Goal: Task Accomplishment & Management: Manage account settings

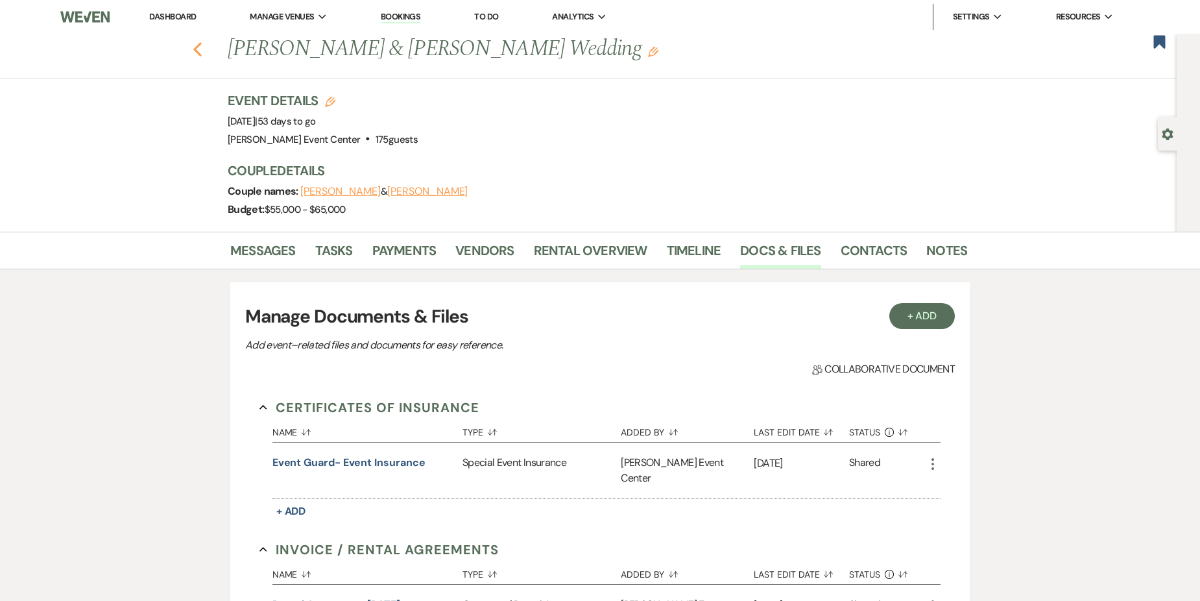
click at [202, 46] on icon "Previous" at bounding box center [198, 50] width 10 height 16
select select "8"
select select "10"
select select "8"
select select "4"
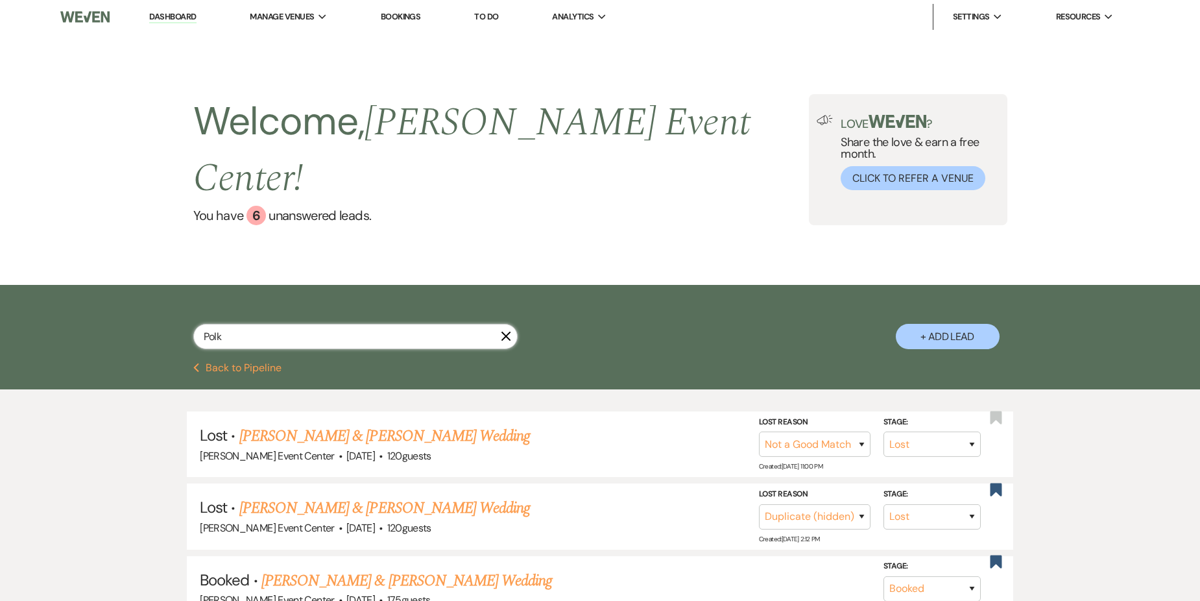
click at [289, 324] on input "Polk" at bounding box center [355, 336] width 324 height 25
type input "P"
type input "La"
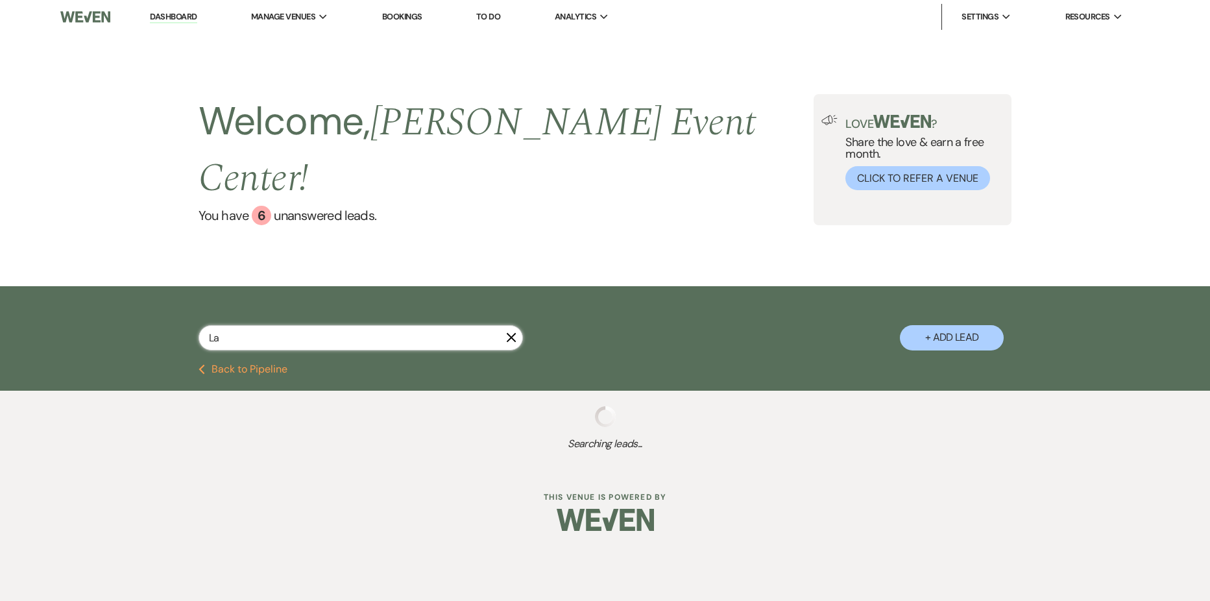
select select "2"
select select "5"
select select "2"
select select "6"
select select "2"
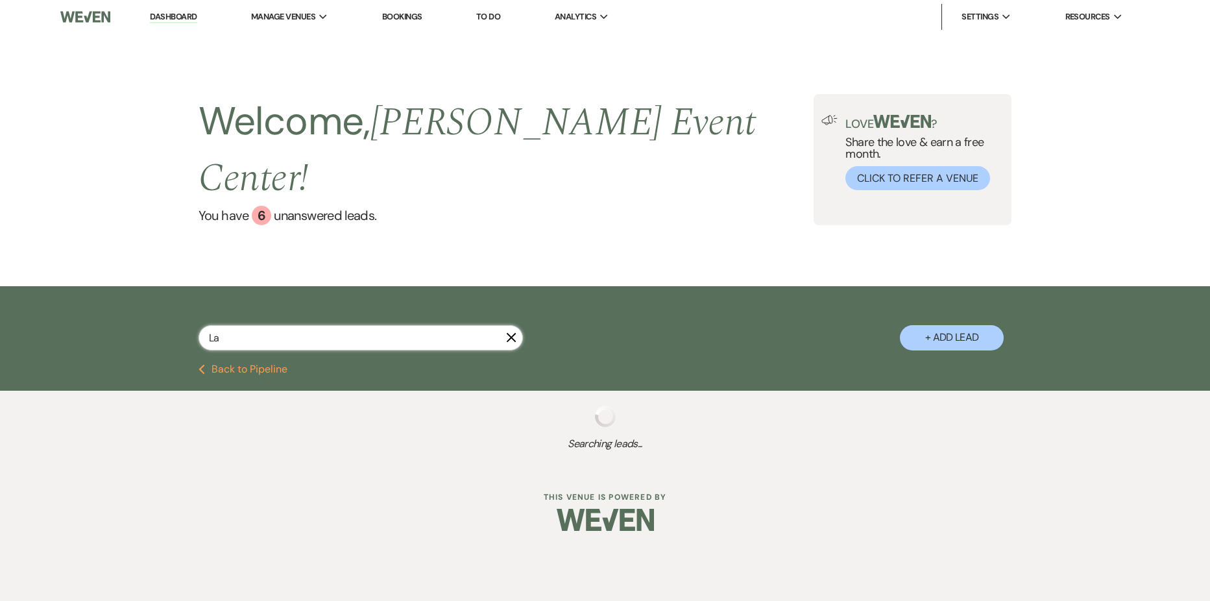
select select "2"
select select "5"
select select "2"
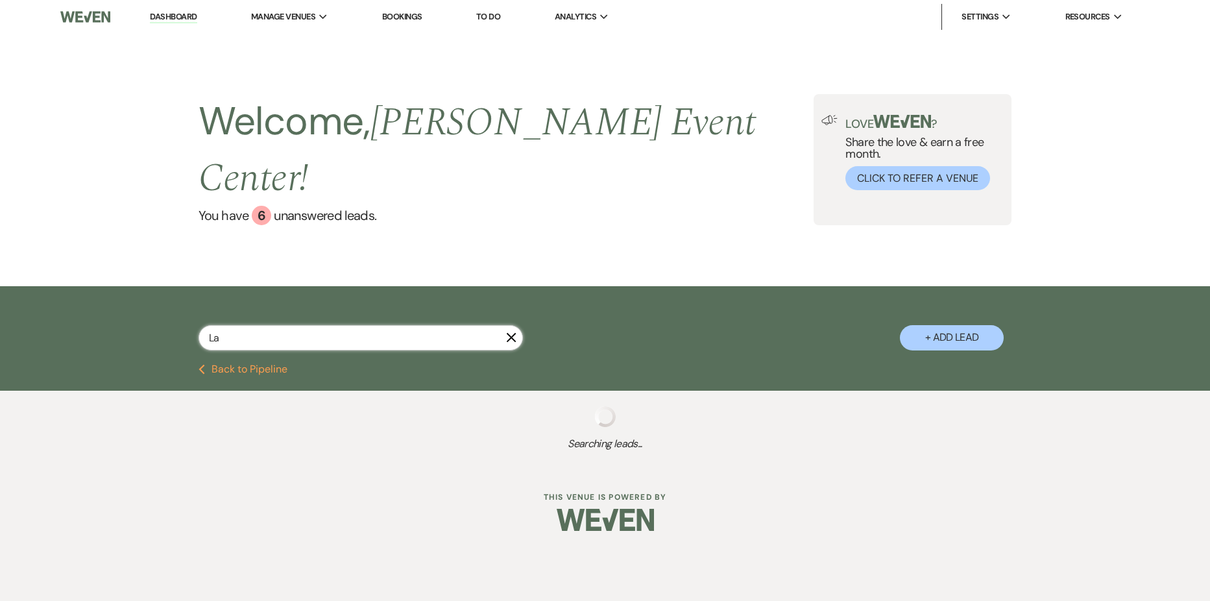
select select "5"
select select "8"
select select "6"
select select "9"
select select "8"
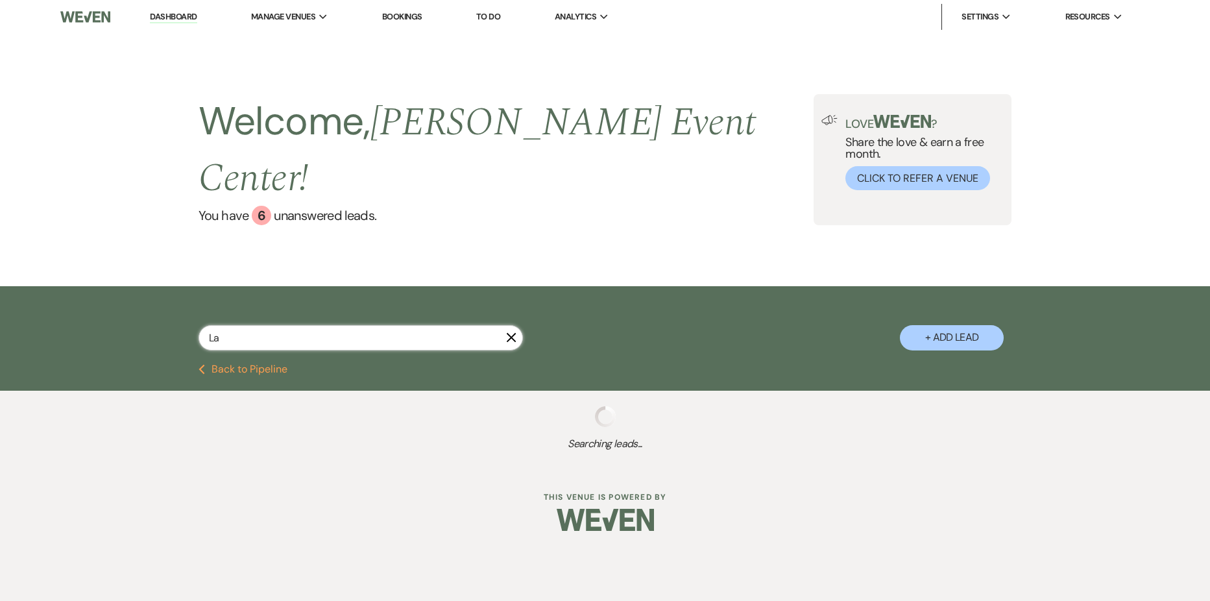
select select "4"
select select "2"
select select "8"
select select "7"
select select "4"
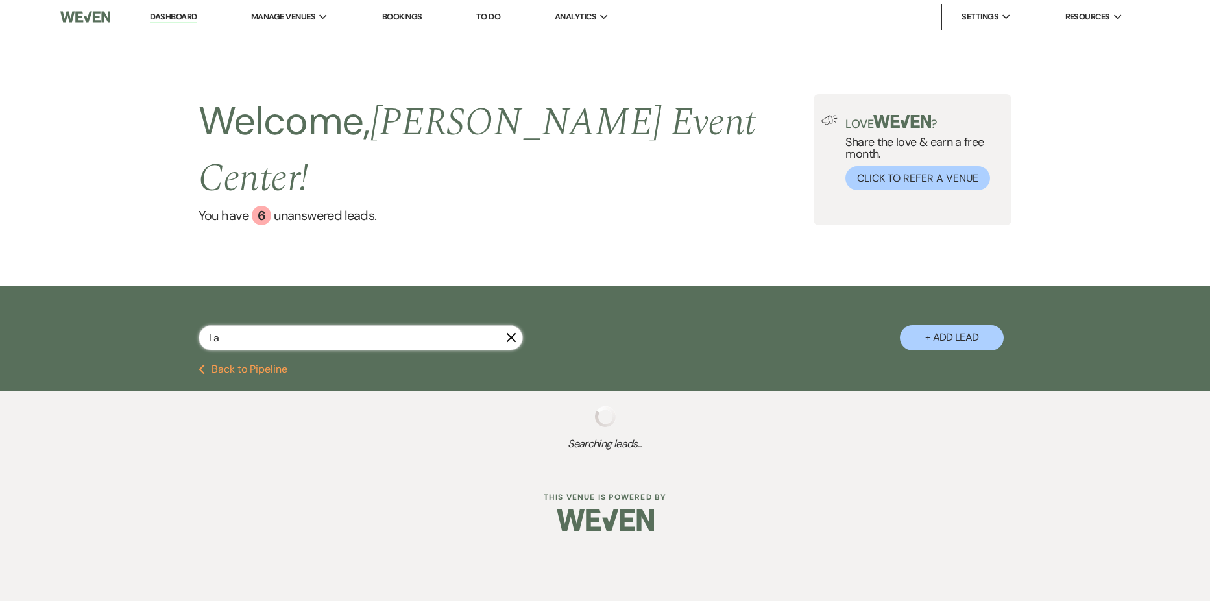
select select "2"
select select "8"
select select "6"
select select "8"
select select "1"
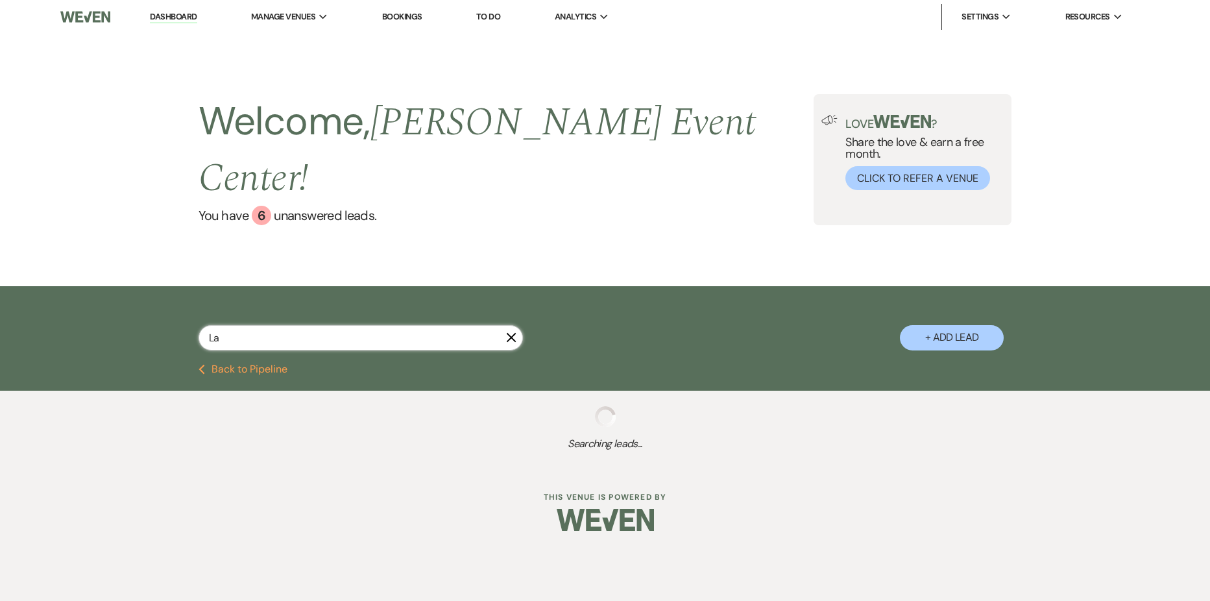
select select "4"
select select "8"
select select "9"
select select "8"
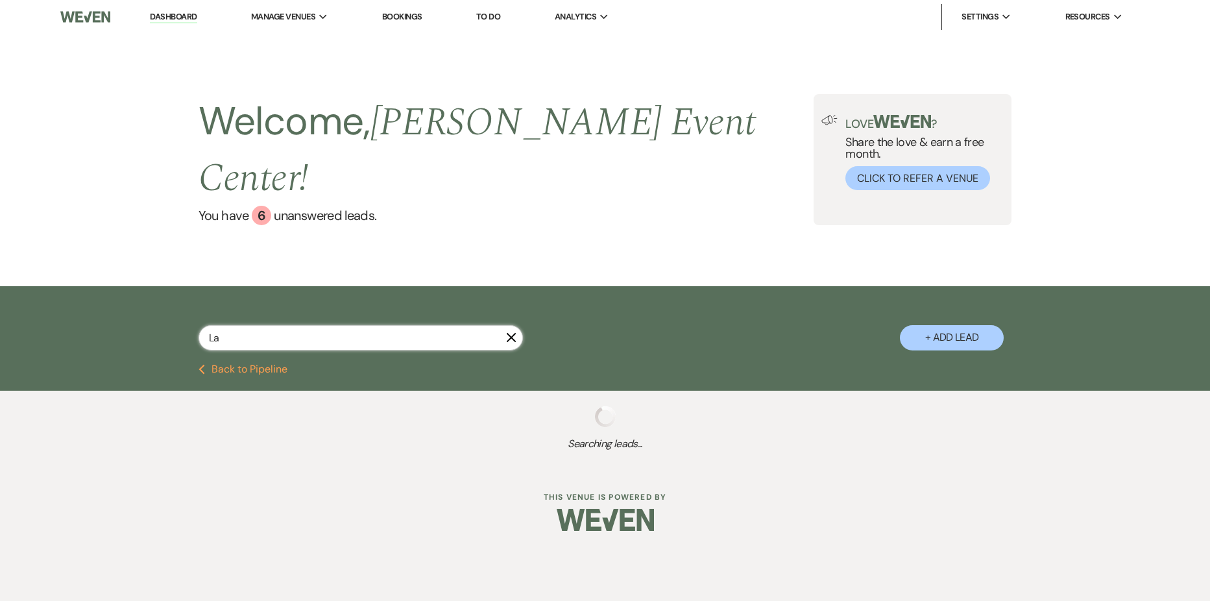
select select "5"
select select "8"
select select "10"
select select "4"
select select "8"
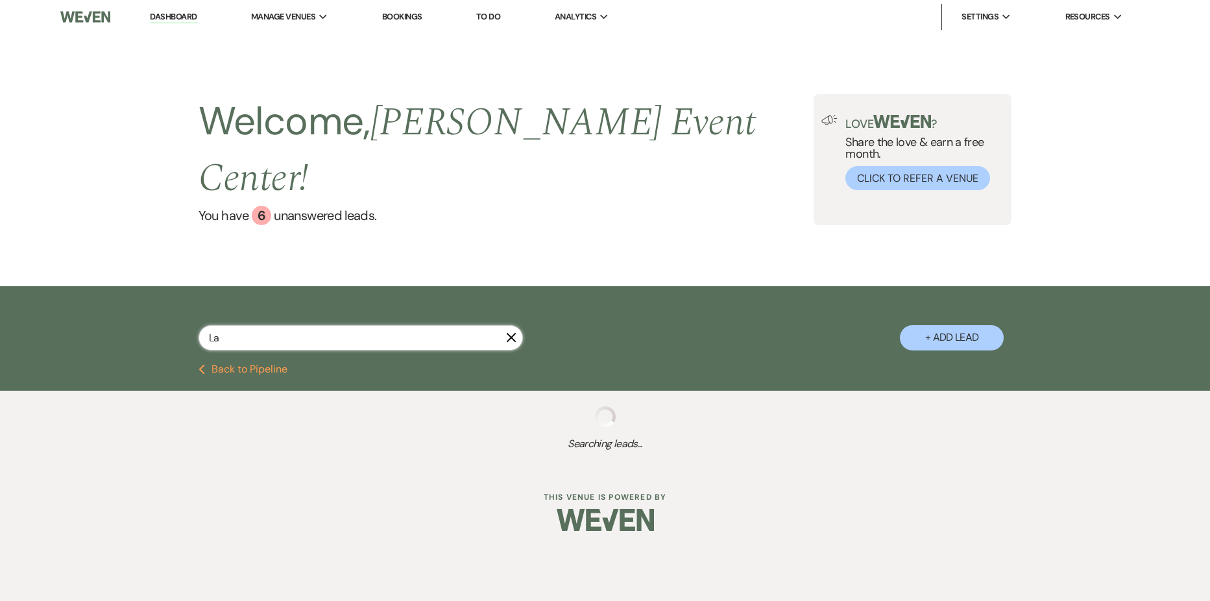
select select "8"
select select "7"
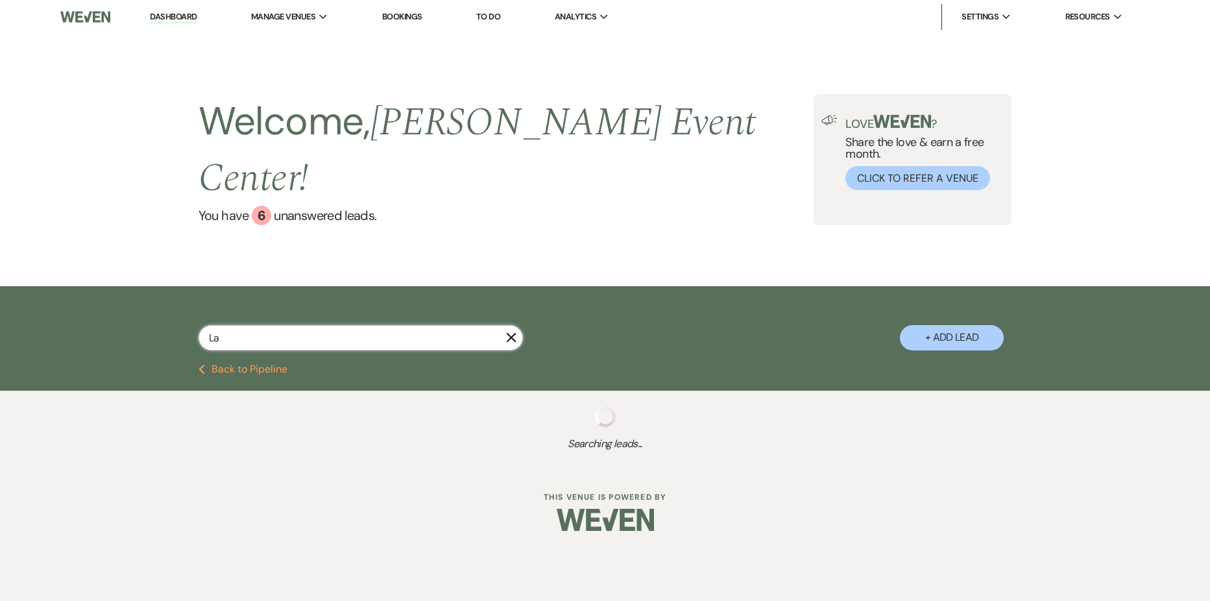
select select "8"
select select "4"
select select "8"
select select "6"
select select "2"
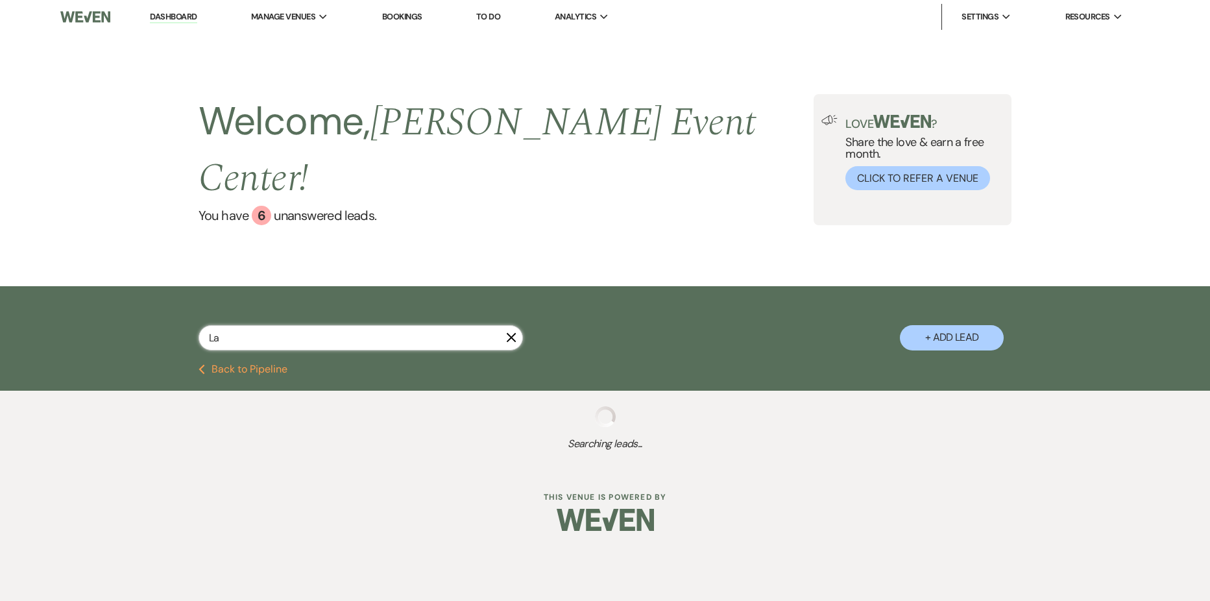
select select "2"
select select "5"
select select "8"
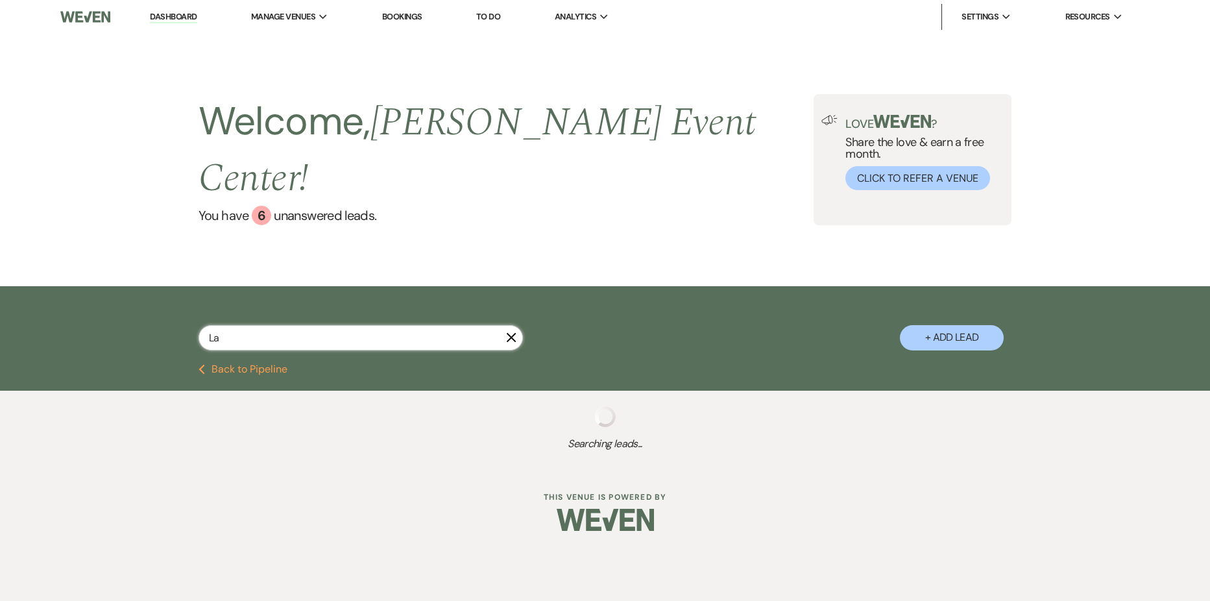
select select "8"
select select "6"
select select "2"
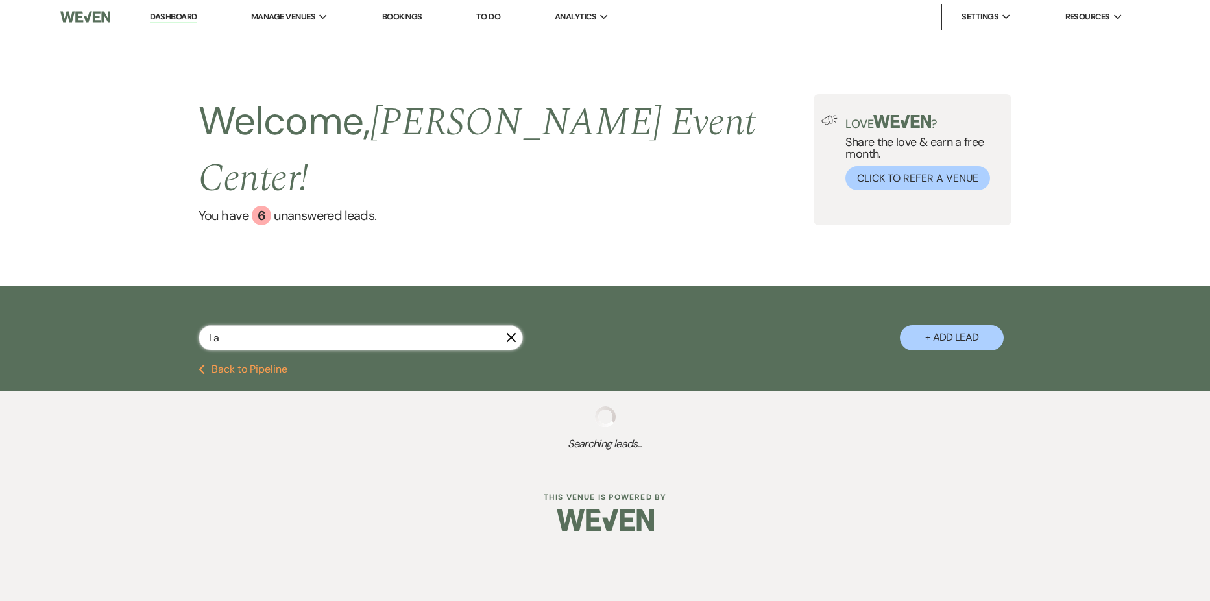
select select "2"
select select "8"
select select "6"
select select "4"
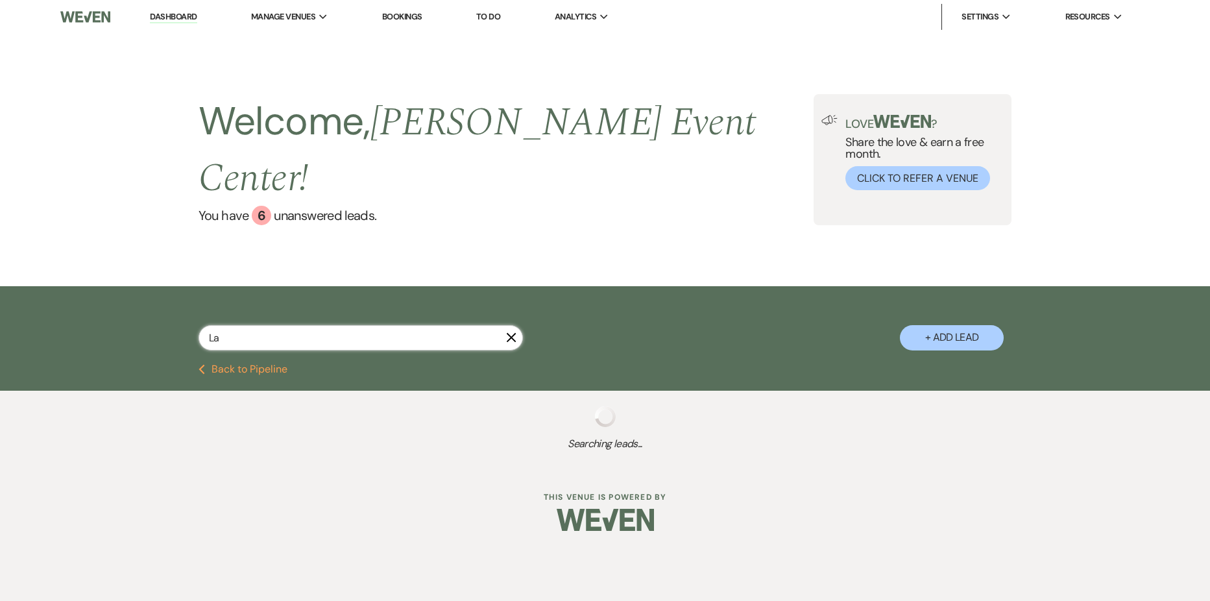
select select "2"
select select "4"
select select "5"
select select "8"
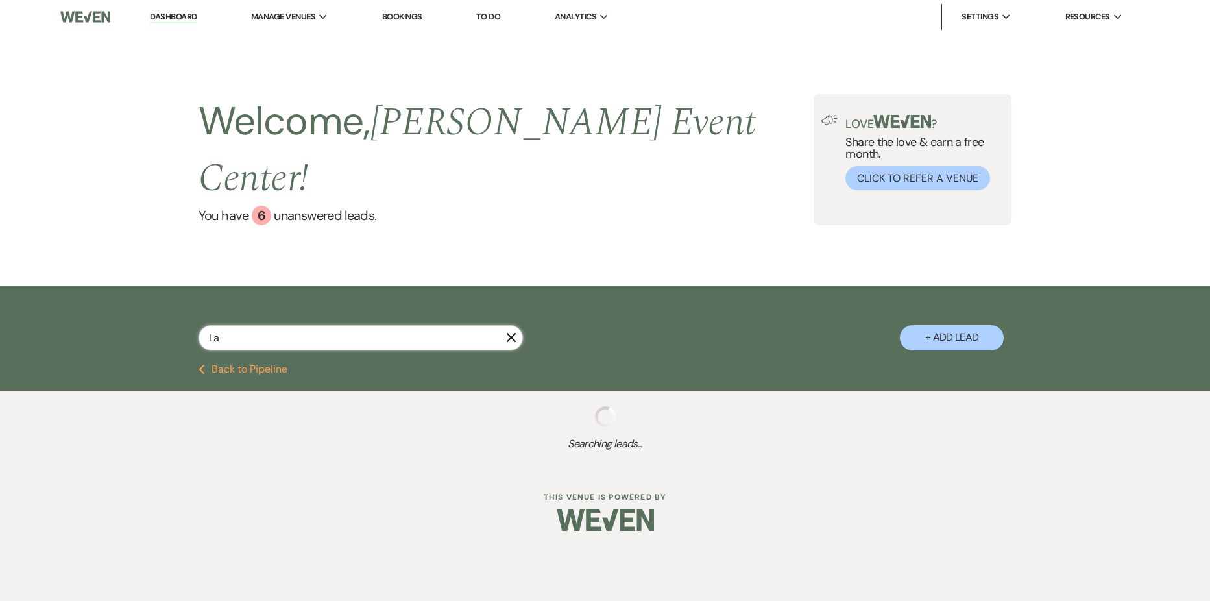
select select "5"
select select "8"
select select "5"
select select "8"
select select "7"
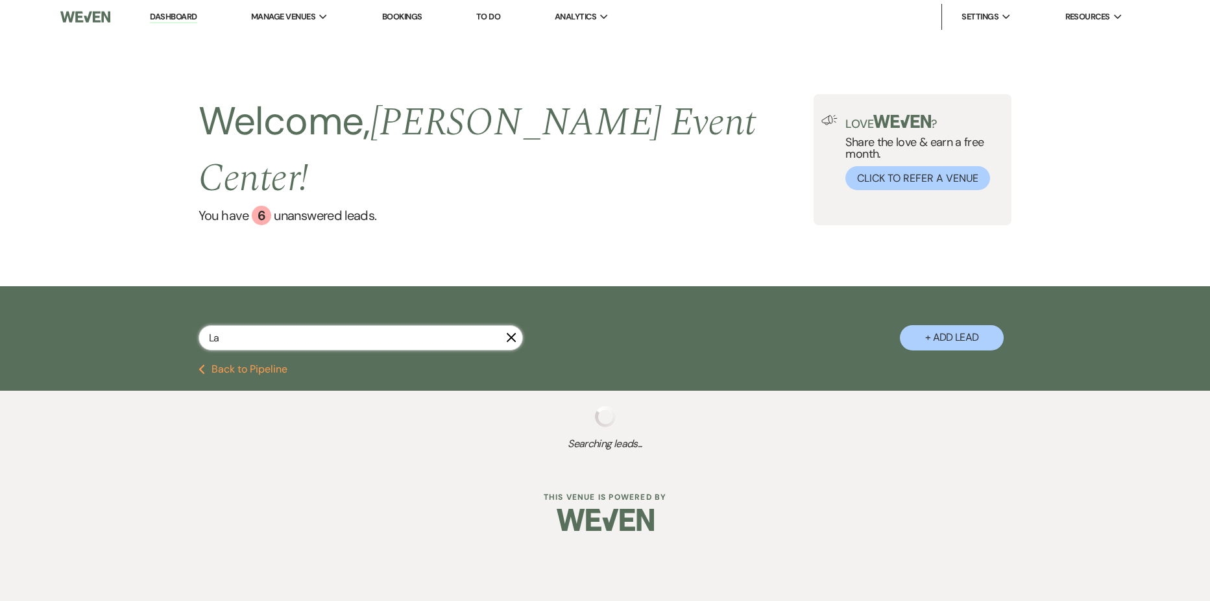
select select "2"
select select "8"
select select "5"
select select "8"
select select "7"
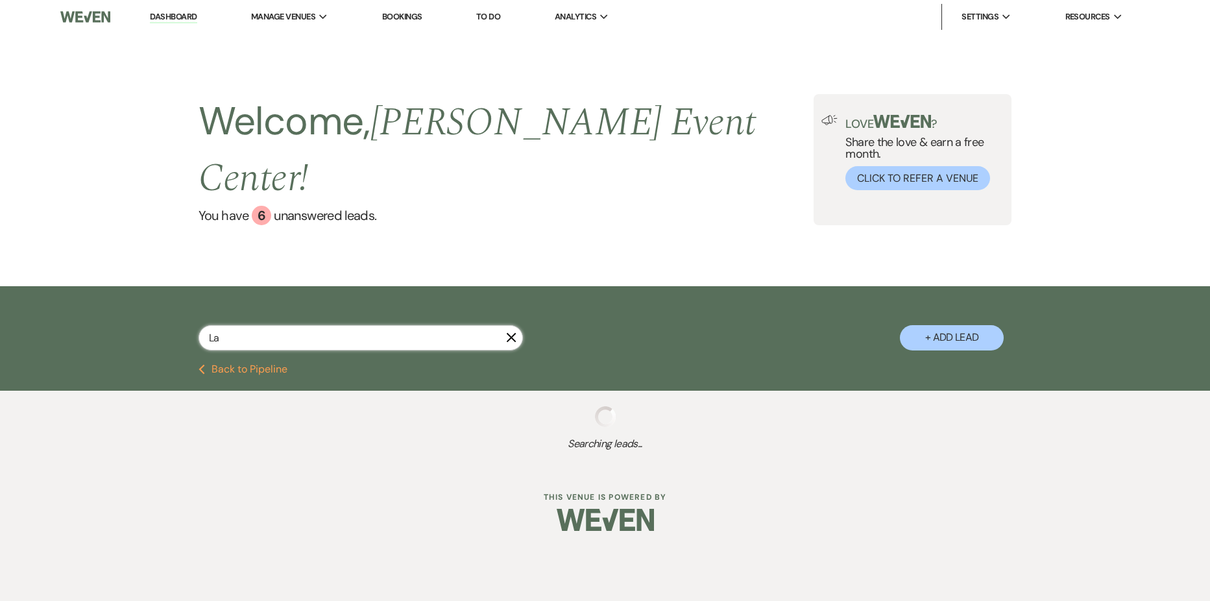
select select "5"
select select "2"
select select "8"
select select "4"
select select "8"
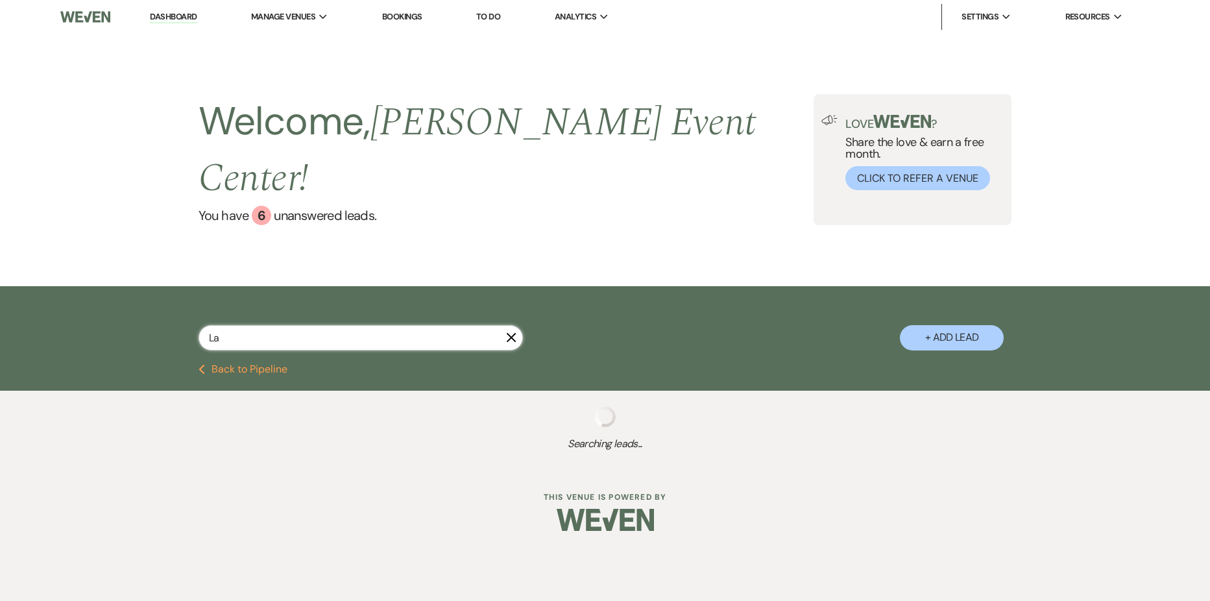
select select "10"
select select "8"
select select "6"
select select "8"
select select "6"
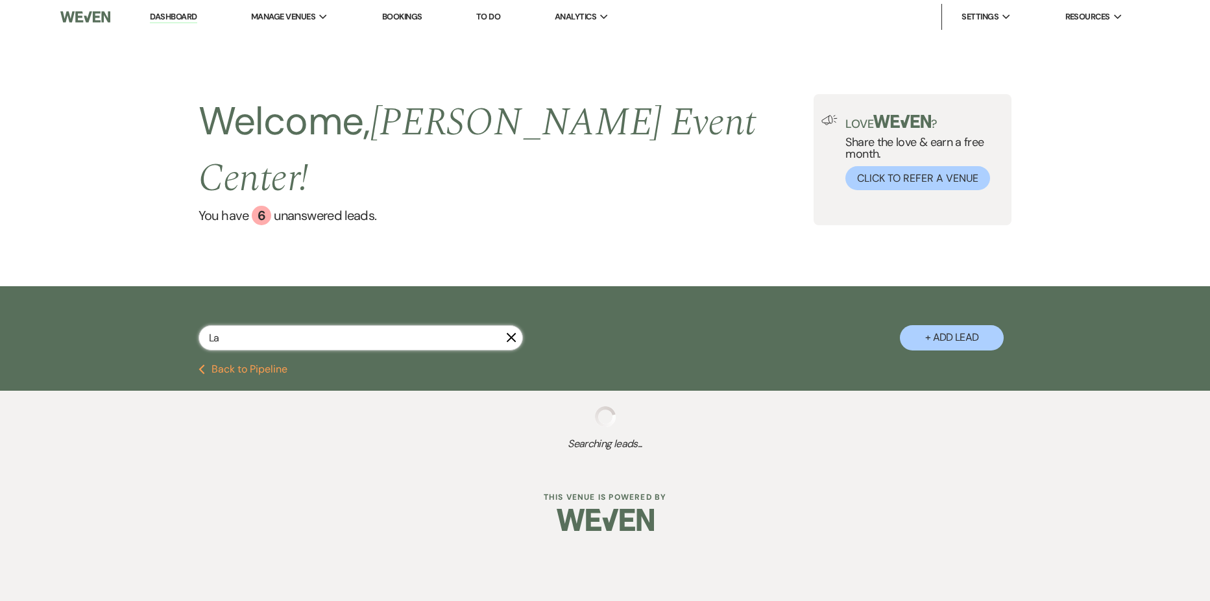
select select "8"
select select "7"
select select "2"
select select "8"
select select "4"
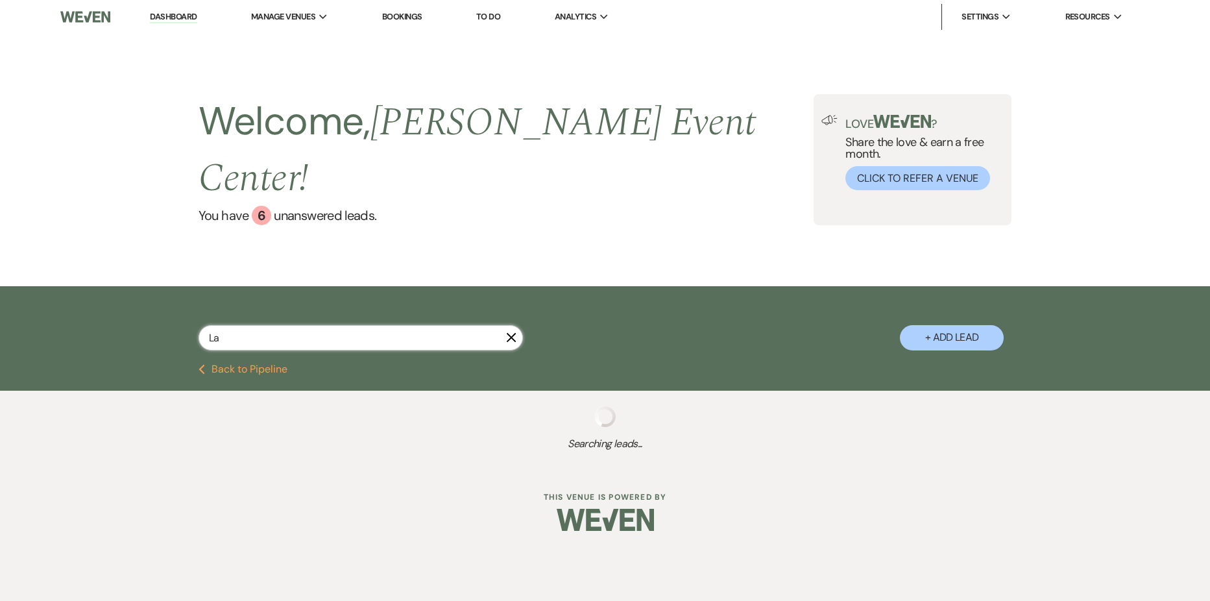
select select "8"
select select "4"
select select "6"
select select "5"
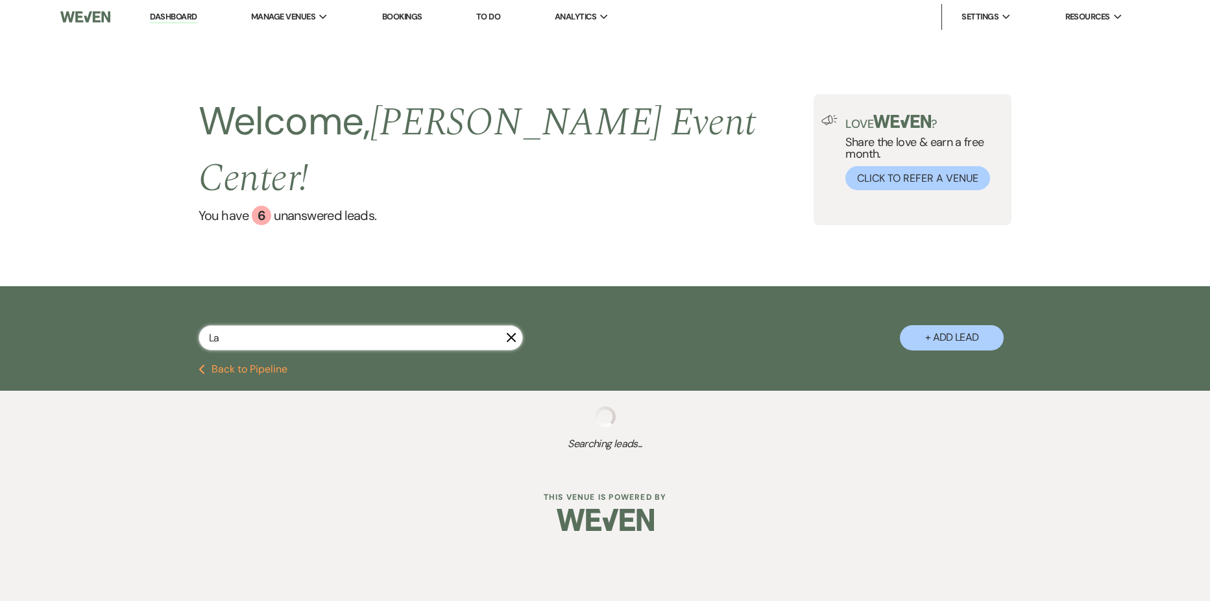
select select "8"
select select "5"
select select "8"
select select "6"
select select "8"
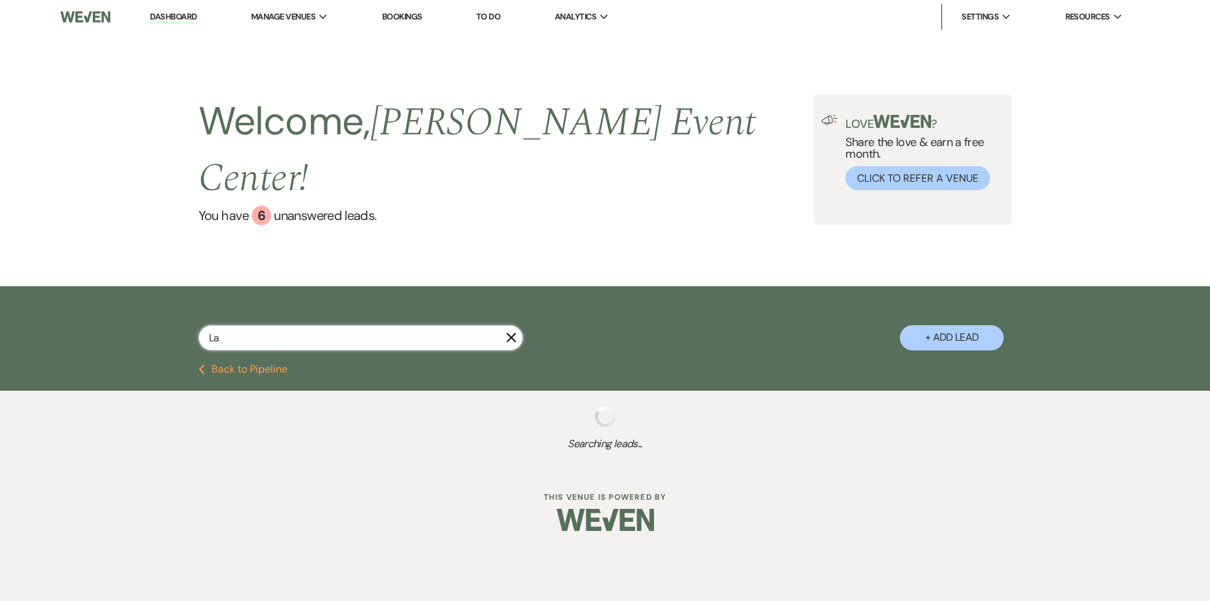
select select "6"
select select "8"
select select "1"
select select "8"
select select "4"
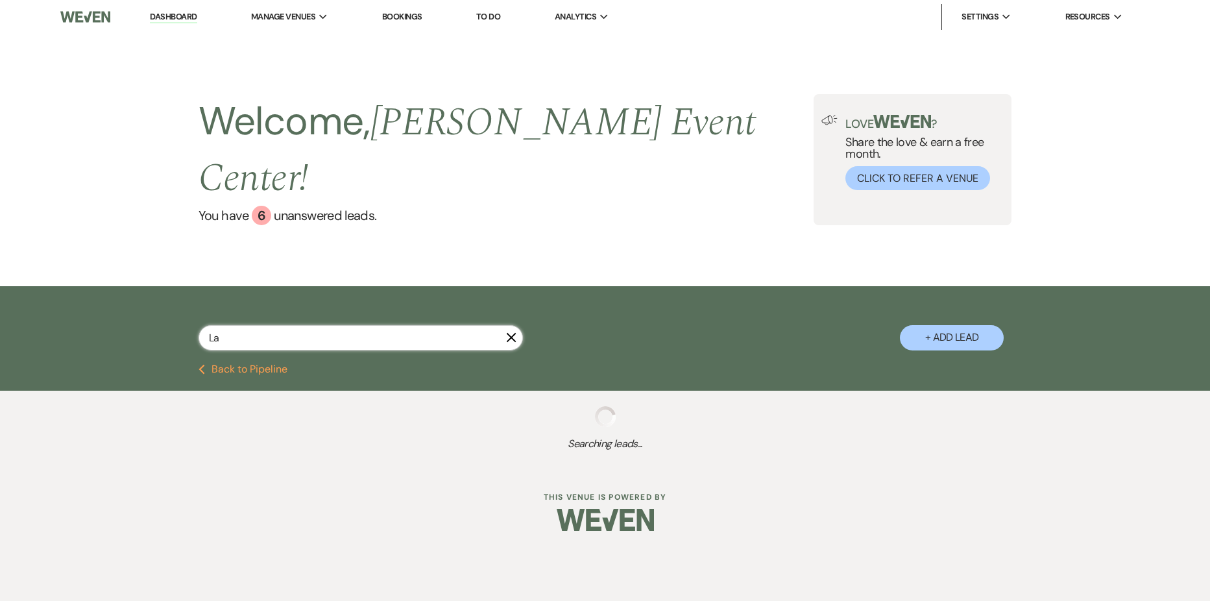
select select "2"
select select "8"
select select "6"
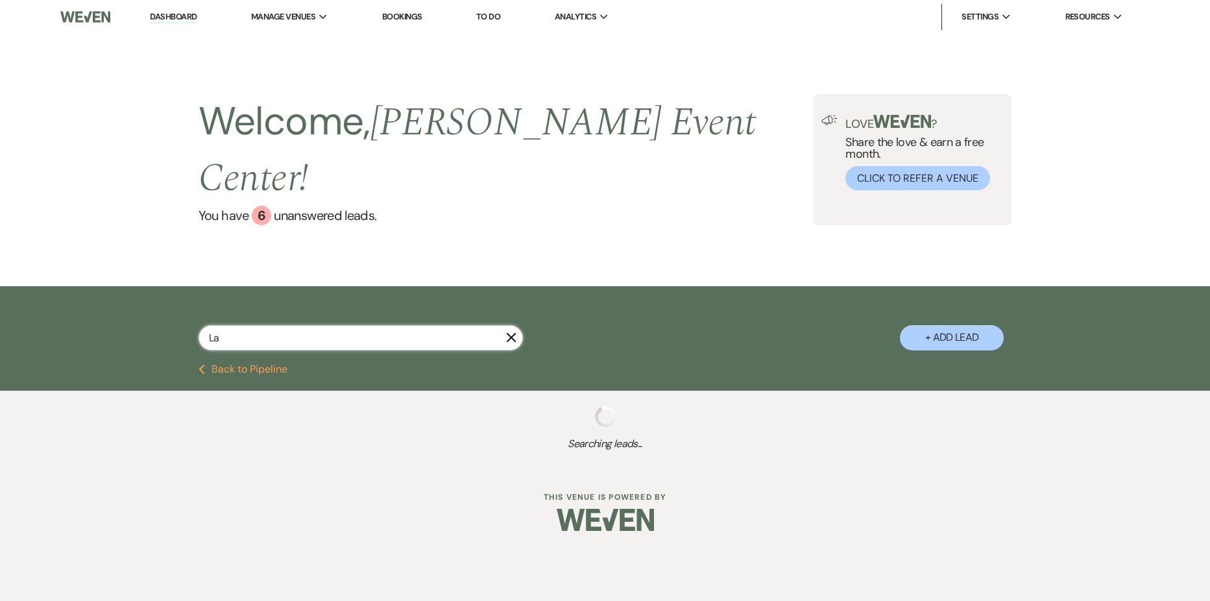
select select "5"
select select "8"
select select "1"
select select "8"
select select "6"
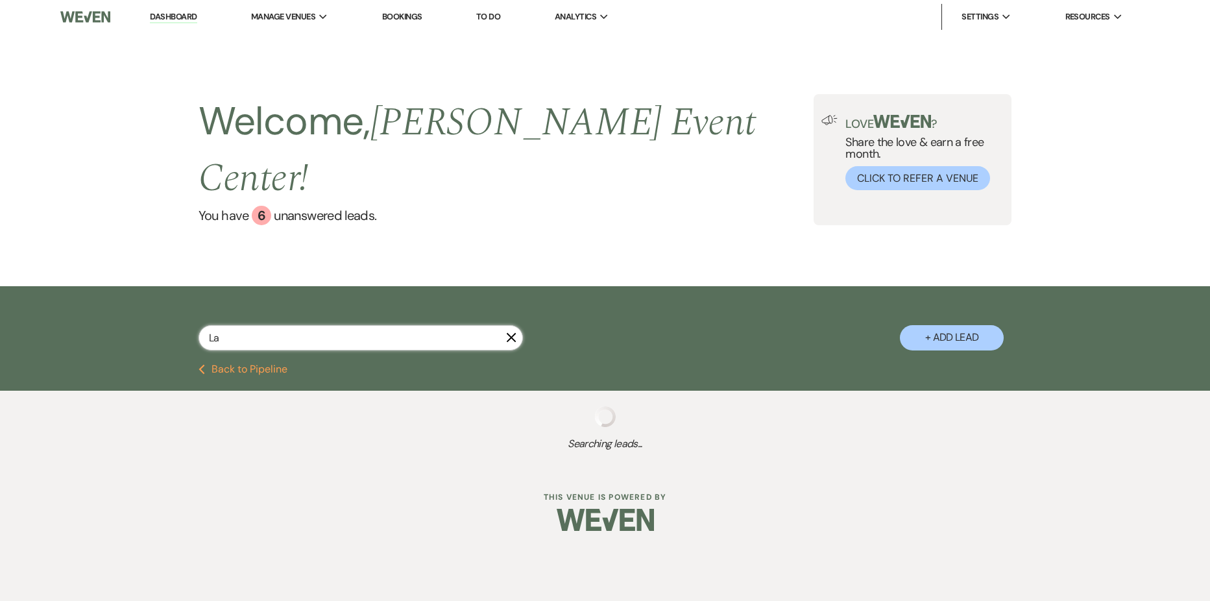
select select "8"
select select "5"
select select "2"
select select "8"
select select "6"
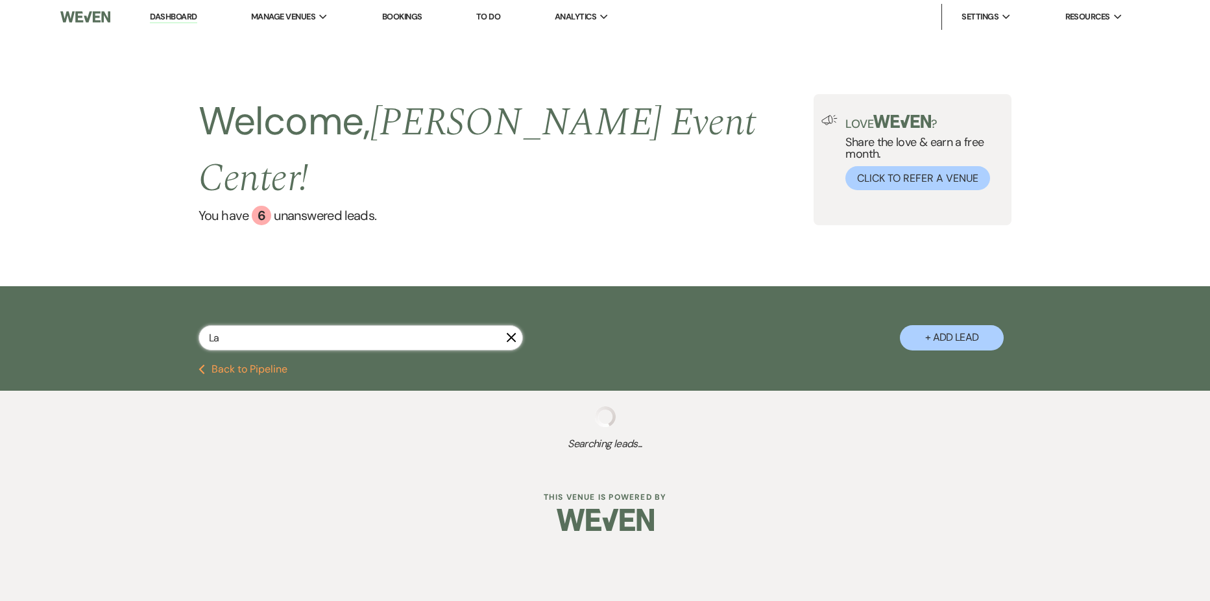
select select "4"
select select "8"
select select "7"
select select "8"
select select "1"
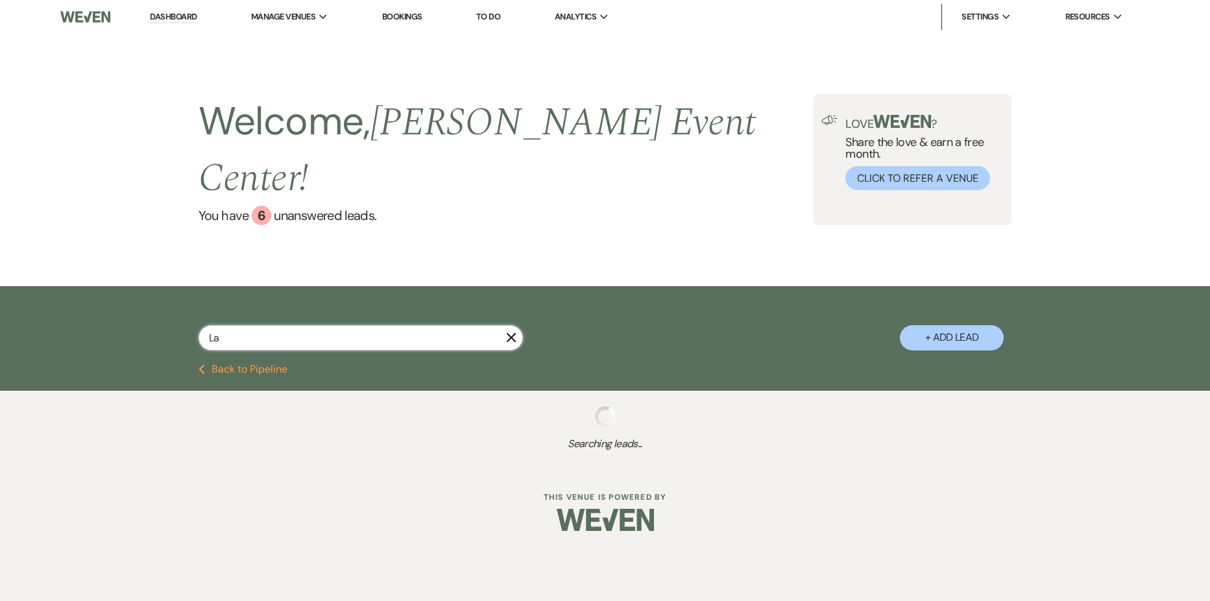
select select "8"
select select "6"
select select "8"
select select "11"
select select "8"
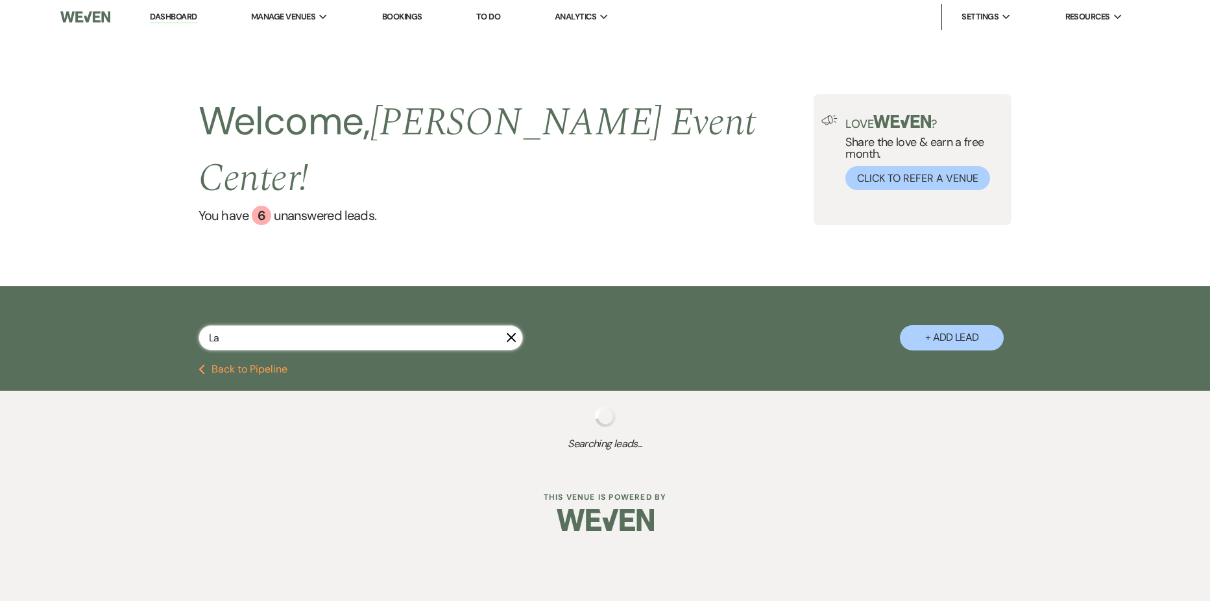
select select "5"
select select "8"
select select "1"
select select "8"
select select "5"
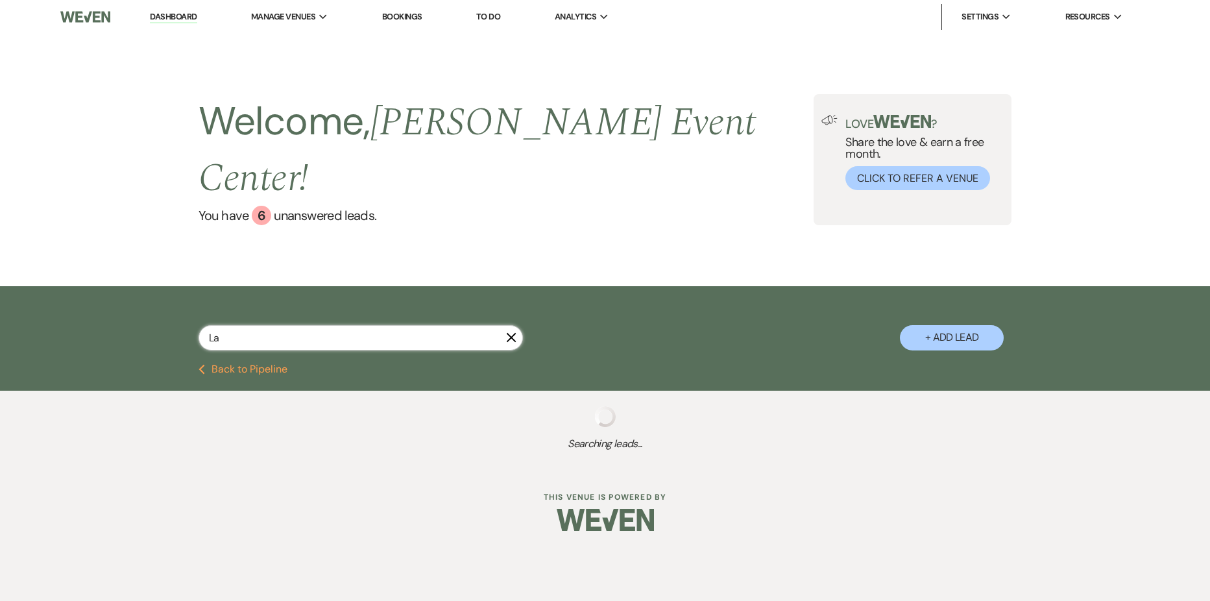
select select "8"
select select "6"
select select "2"
select select "8"
select select "6"
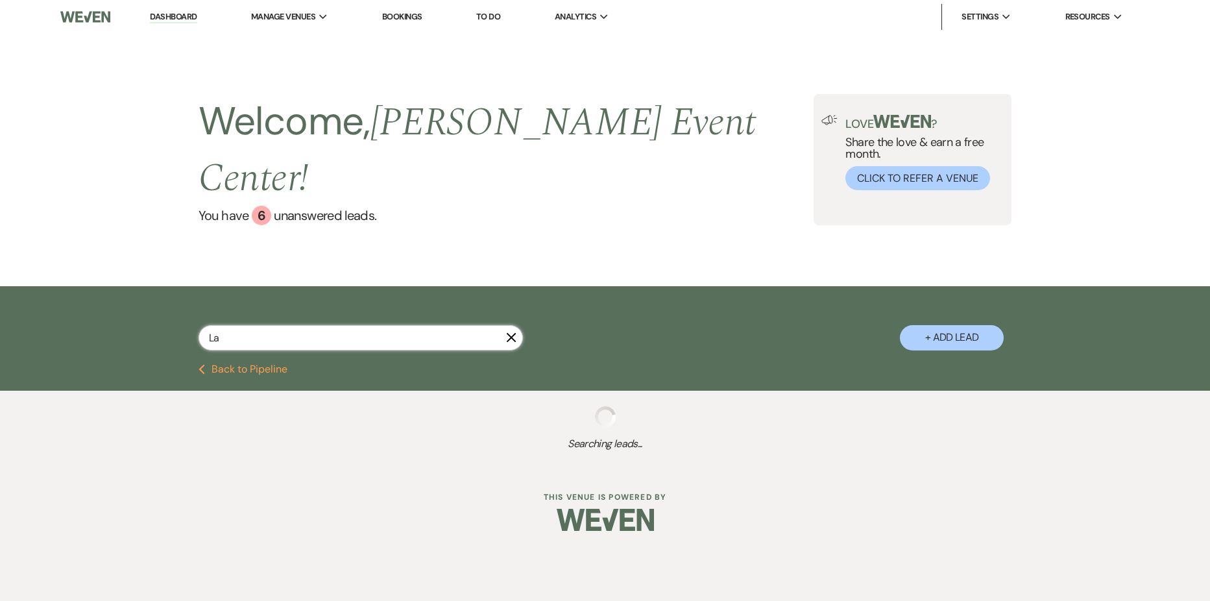
select select "8"
select select "10"
select select "8"
select select "1"
select select "8"
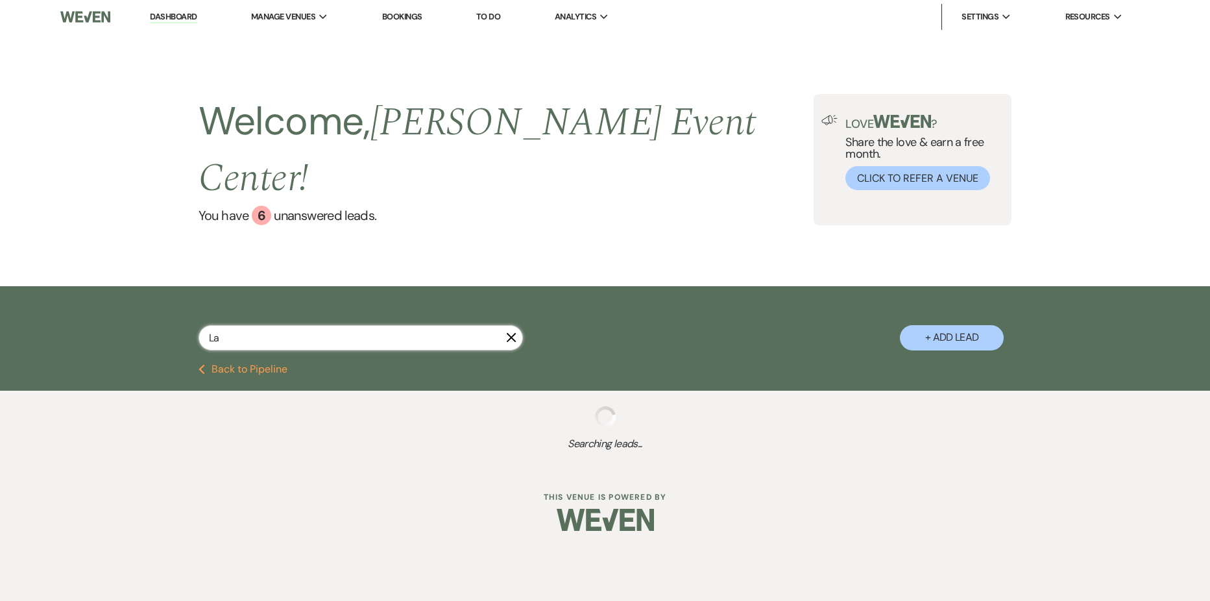
select select "6"
select select "8"
select select "11"
select select "8"
select select "5"
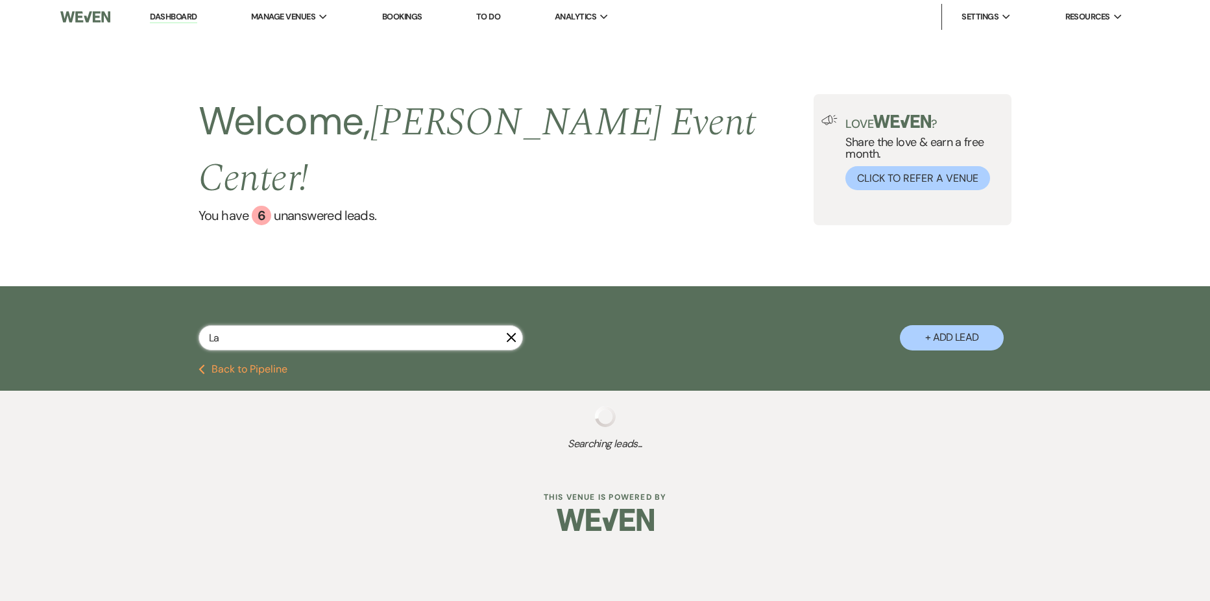
select select "8"
select select "10"
select select "8"
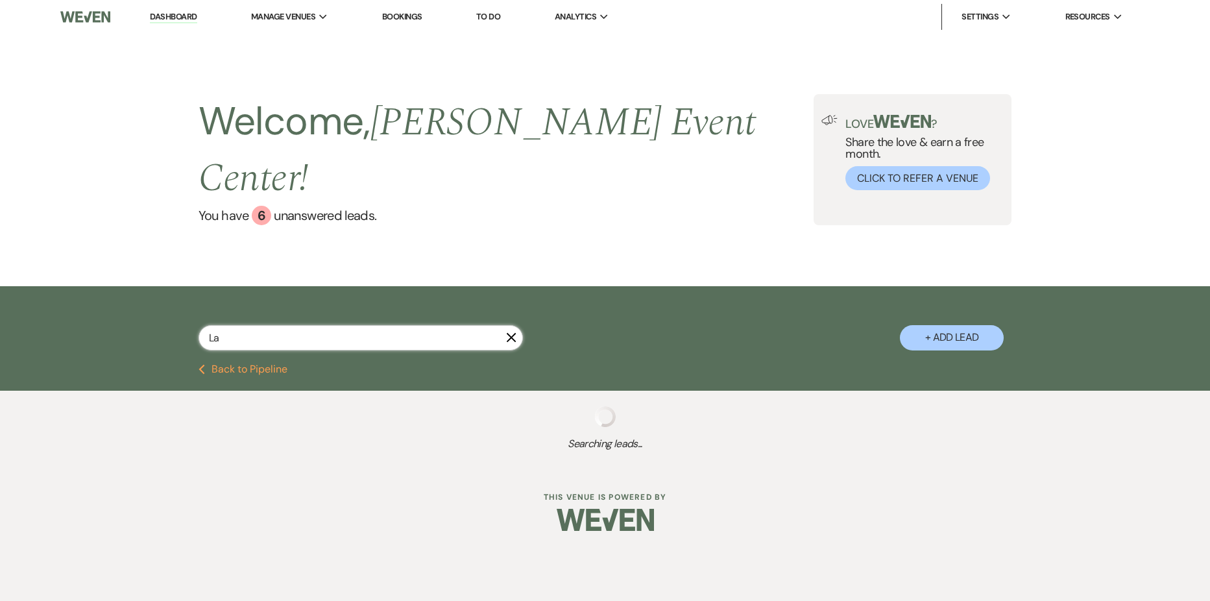
select select "1"
select select "8"
select select "10"
select select "8"
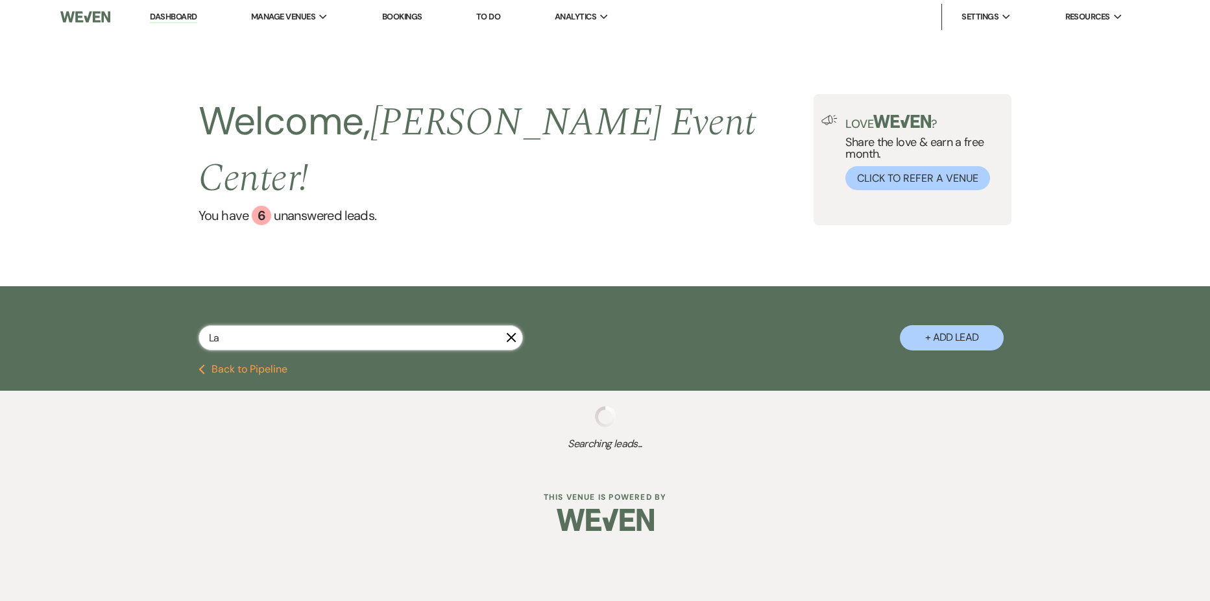
select select "8"
select select "6"
select select "8"
select select "5"
select select "8"
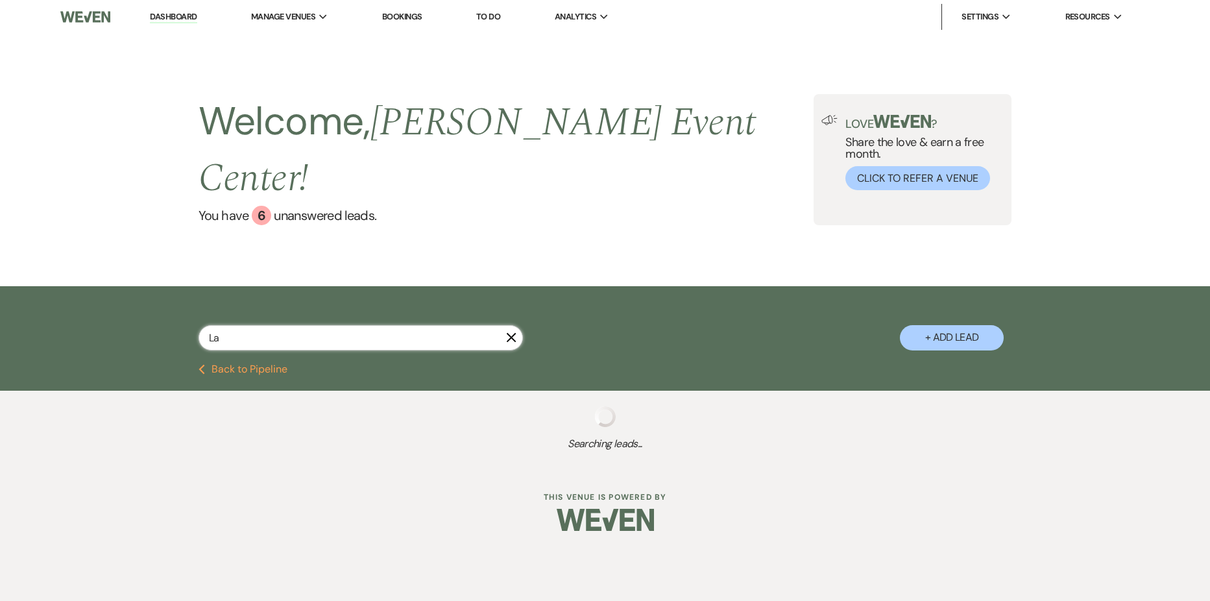
select select "2"
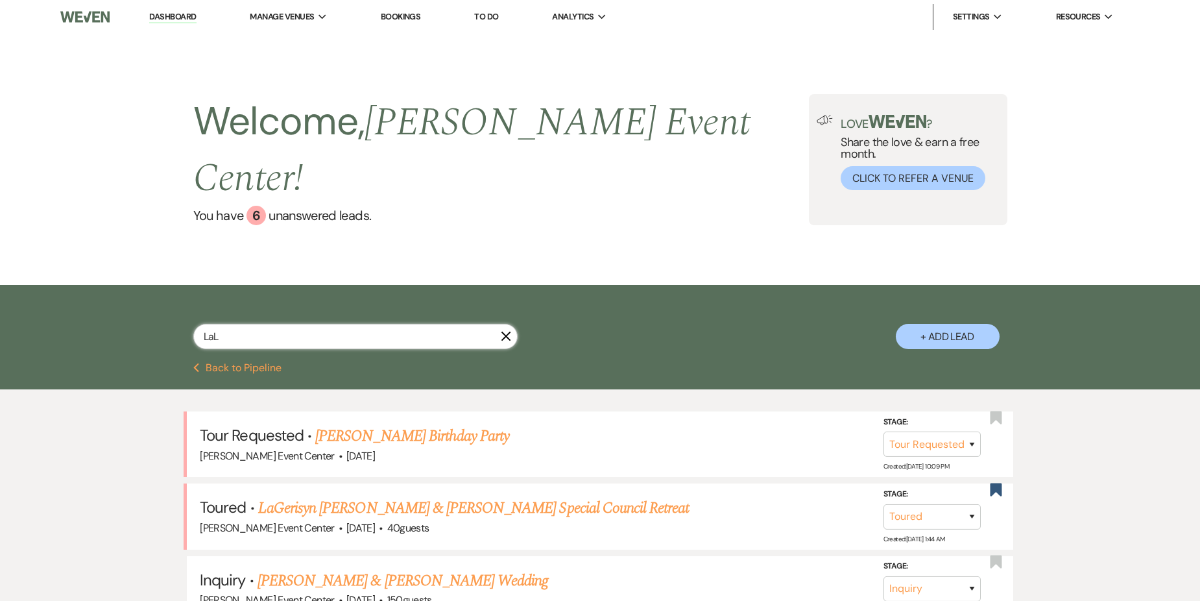
type input "LaLa"
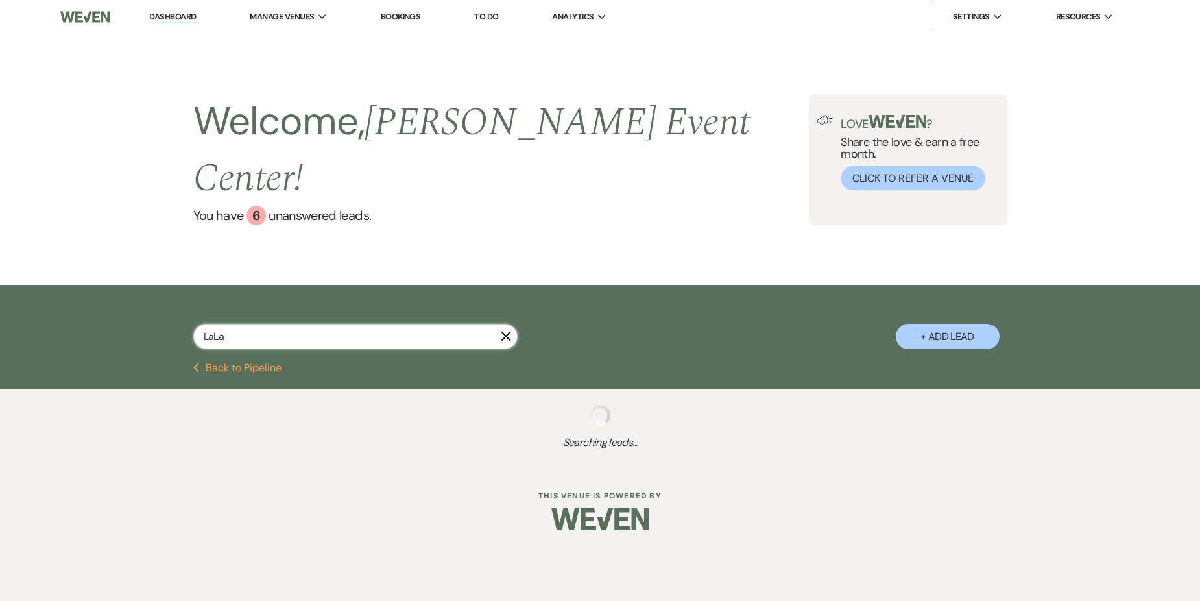
select select "8"
select select "4"
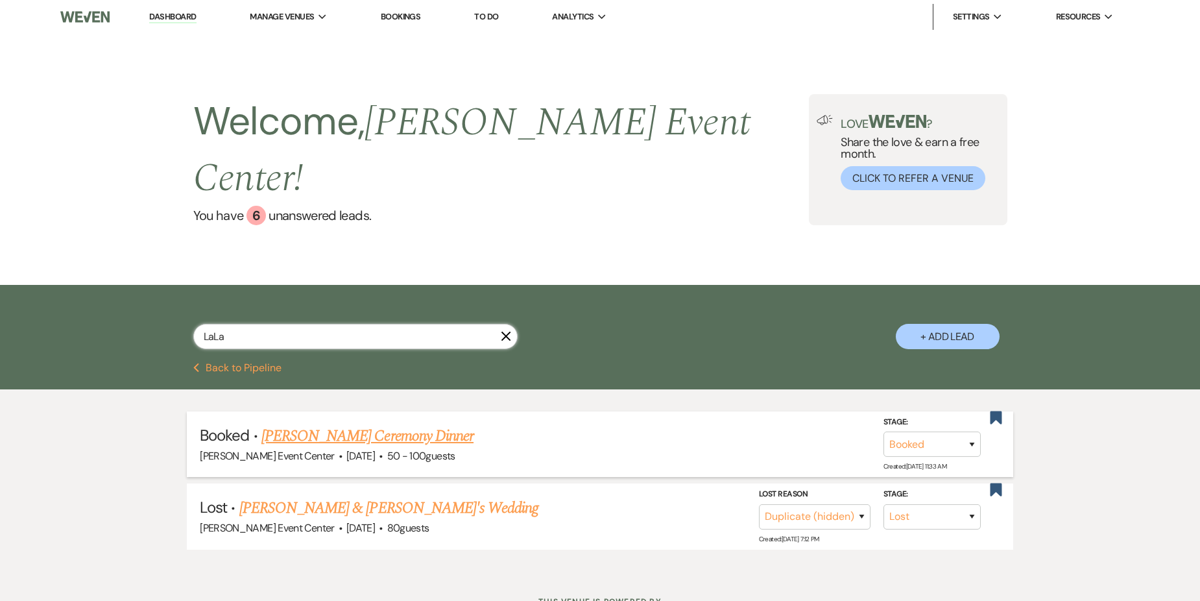
type input "LaLa"
click at [401, 424] on link "[PERSON_NAME] Ceremony Dinner" at bounding box center [368, 435] width 212 height 23
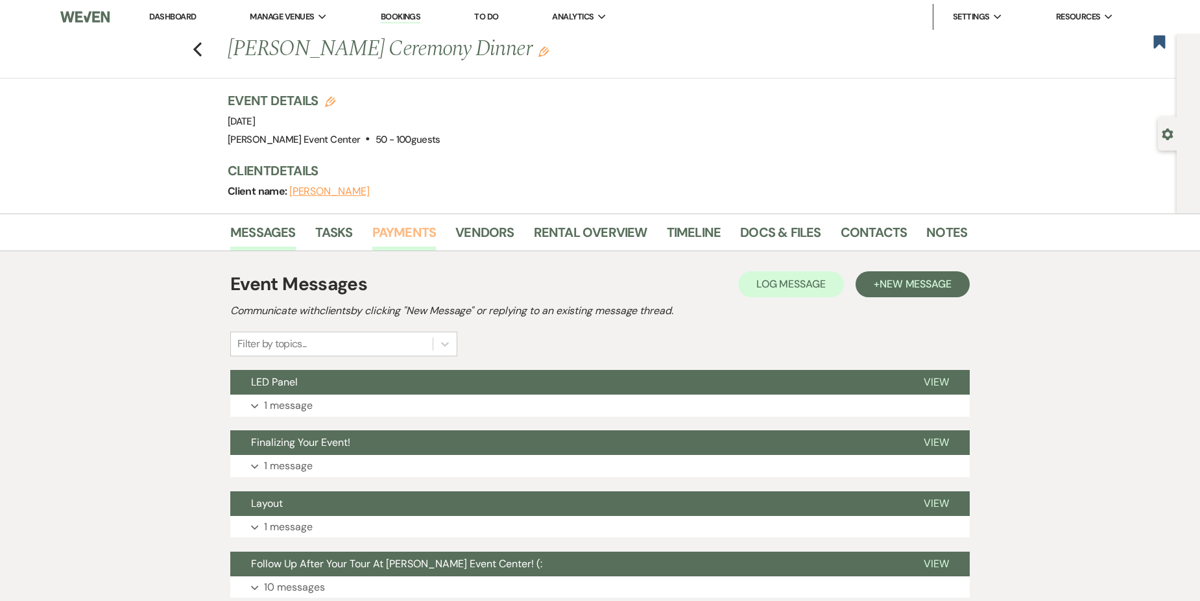
click at [415, 236] on link "Payments" at bounding box center [404, 236] width 64 height 29
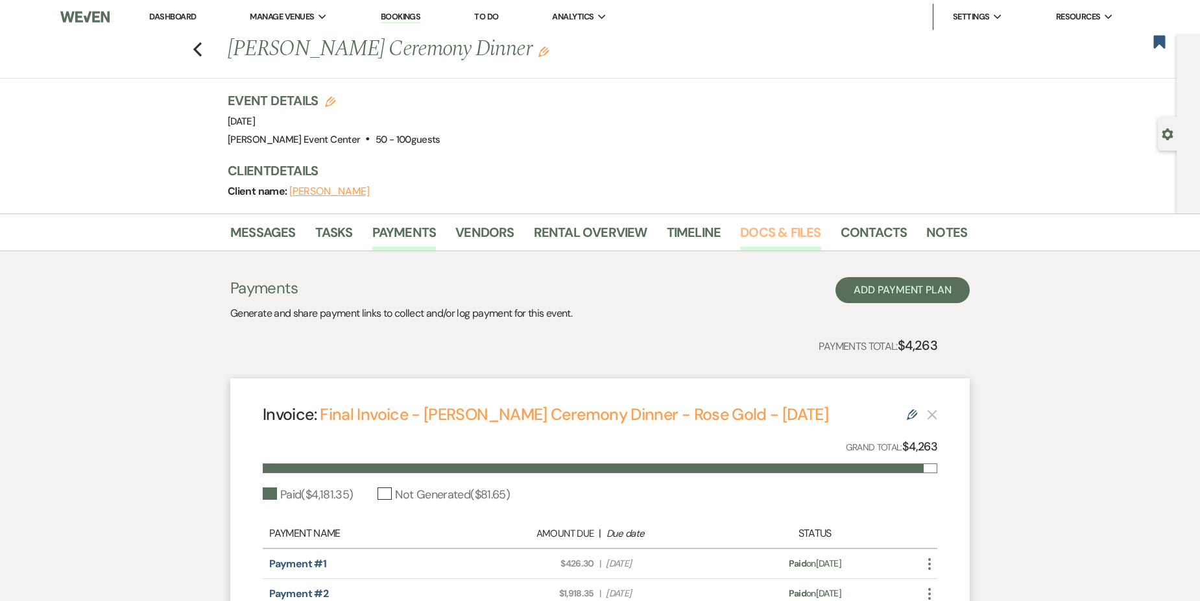
click at [749, 231] on link "Docs & Files" at bounding box center [780, 236] width 80 height 29
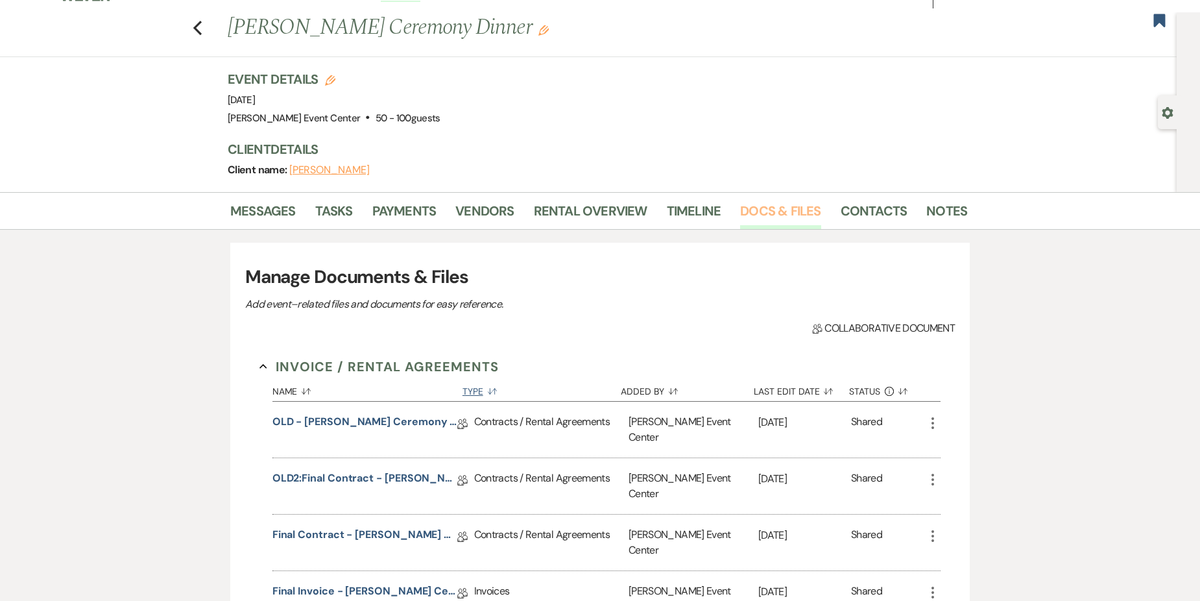
scroll to position [236, 0]
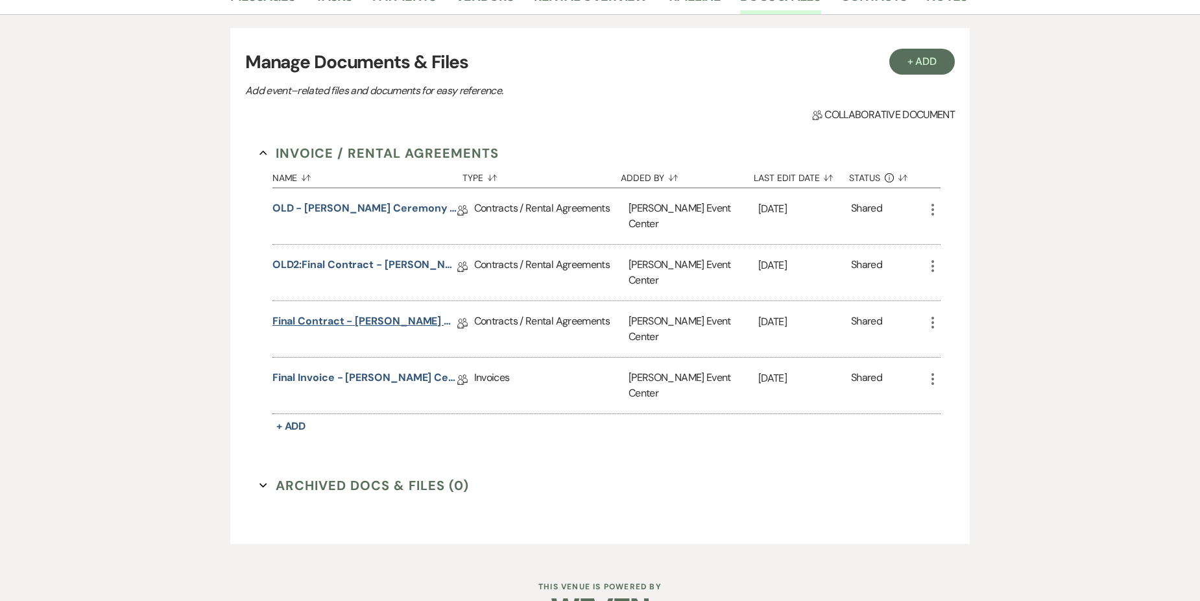
click at [378, 313] on link "Final Contract - [PERSON_NAME] Ceremony Dinner - Rose Gold - [DATE]" at bounding box center [365, 323] width 185 height 20
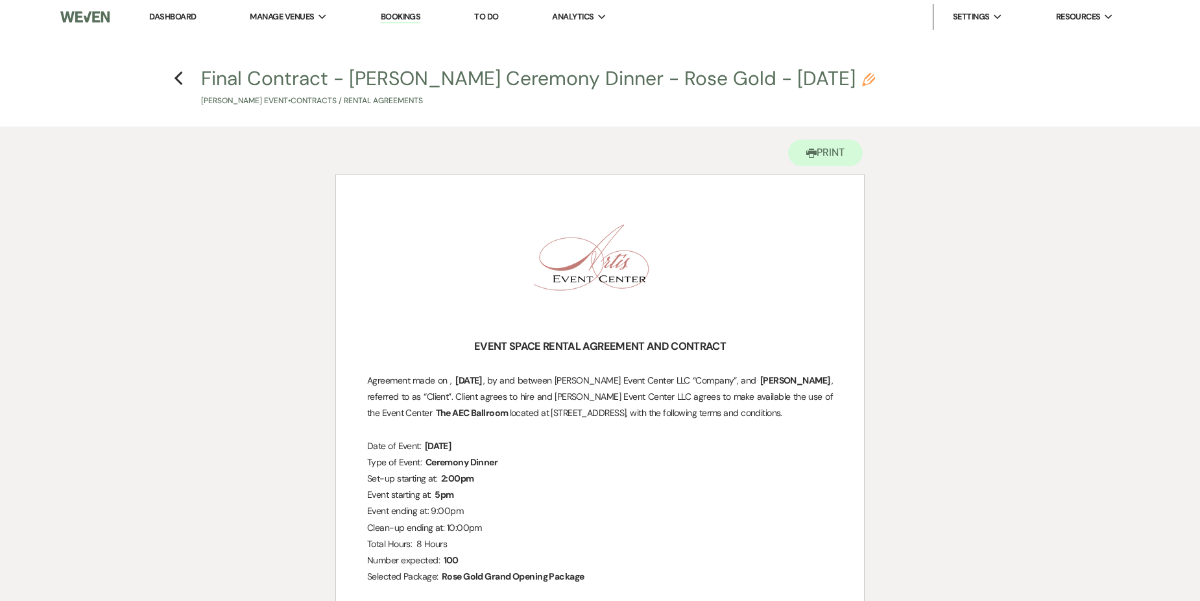
click at [184, 79] on h4 "Previous Final Contract - [PERSON_NAME] Ceremony Dinner - Rose Gold - [DATE] Pe…" at bounding box center [600, 86] width 934 height 42
click at [177, 80] on use "button" at bounding box center [178, 78] width 8 height 14
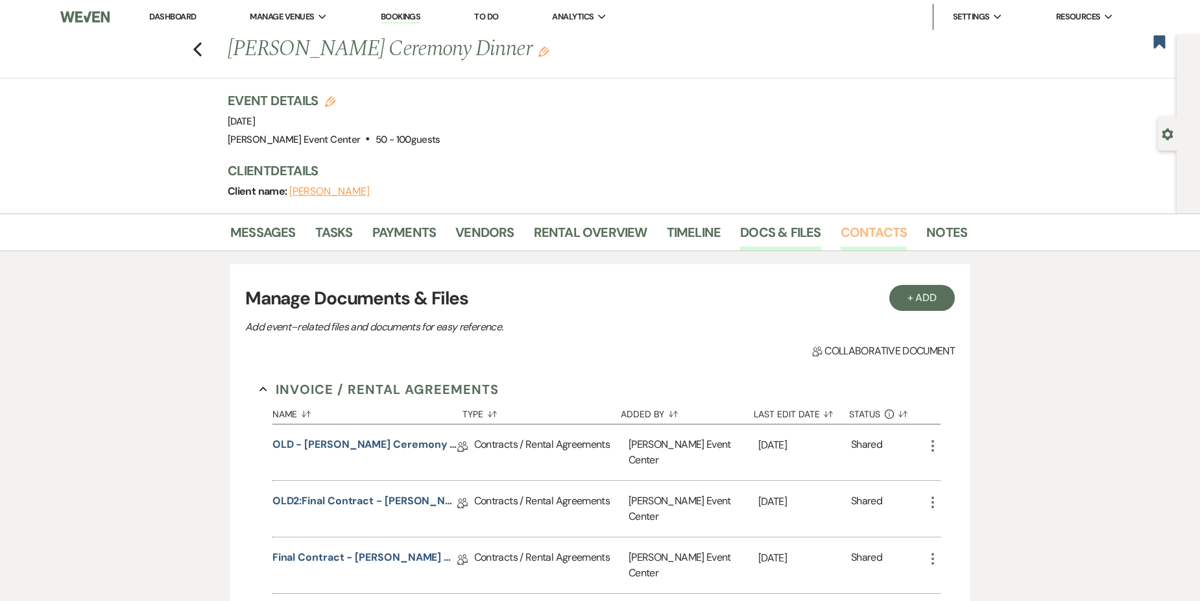
click at [861, 230] on link "Contacts" at bounding box center [874, 236] width 67 height 29
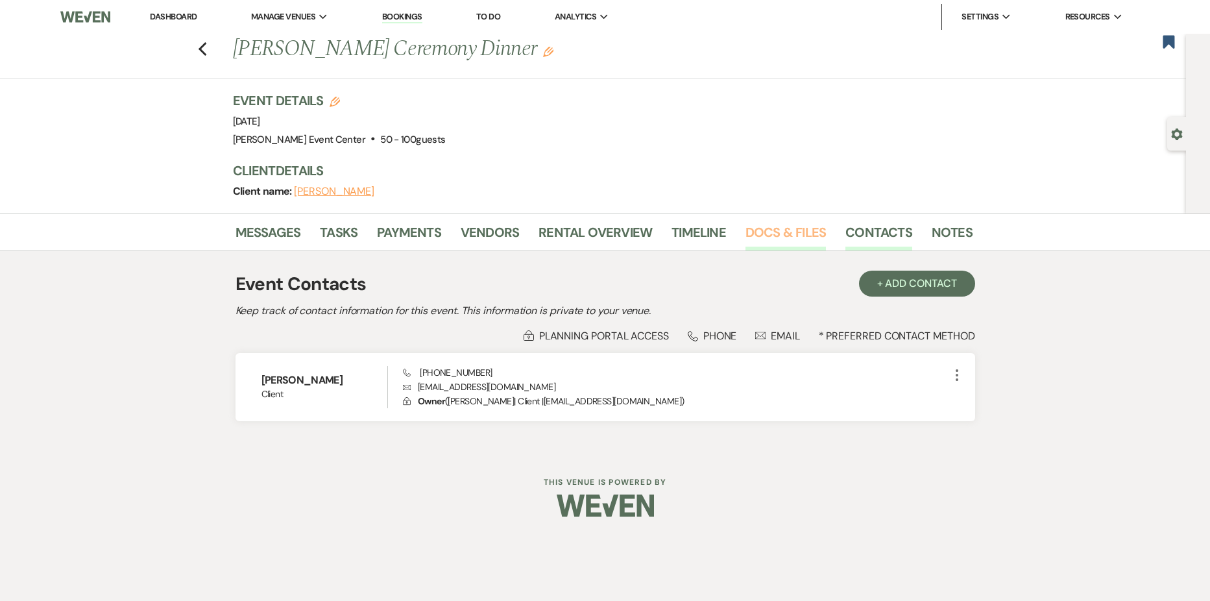
click at [792, 222] on link "Docs & Files" at bounding box center [786, 236] width 80 height 29
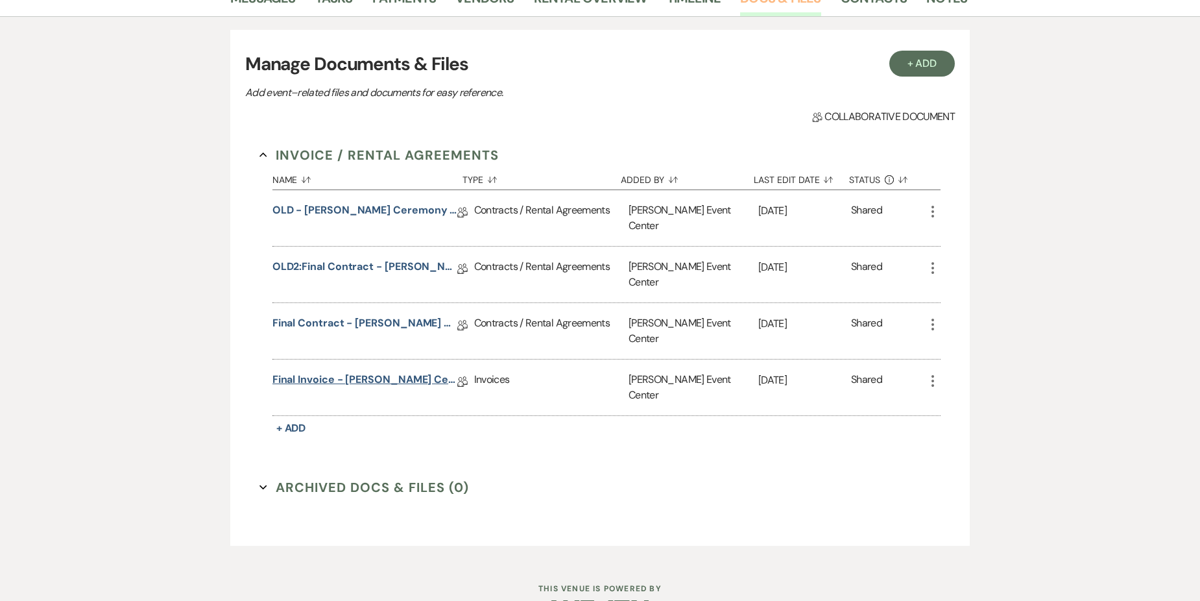
scroll to position [236, 0]
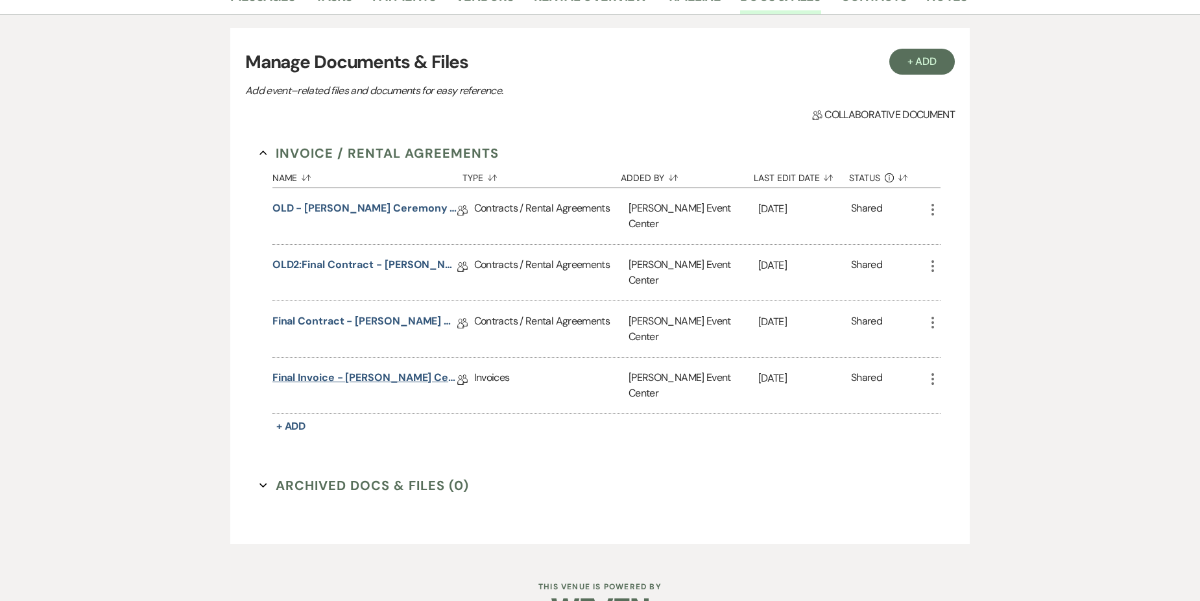
click at [412, 370] on link "Final Invoice - [PERSON_NAME] Ceremony Dinner - Rose Gold - [DATE]" at bounding box center [365, 380] width 185 height 20
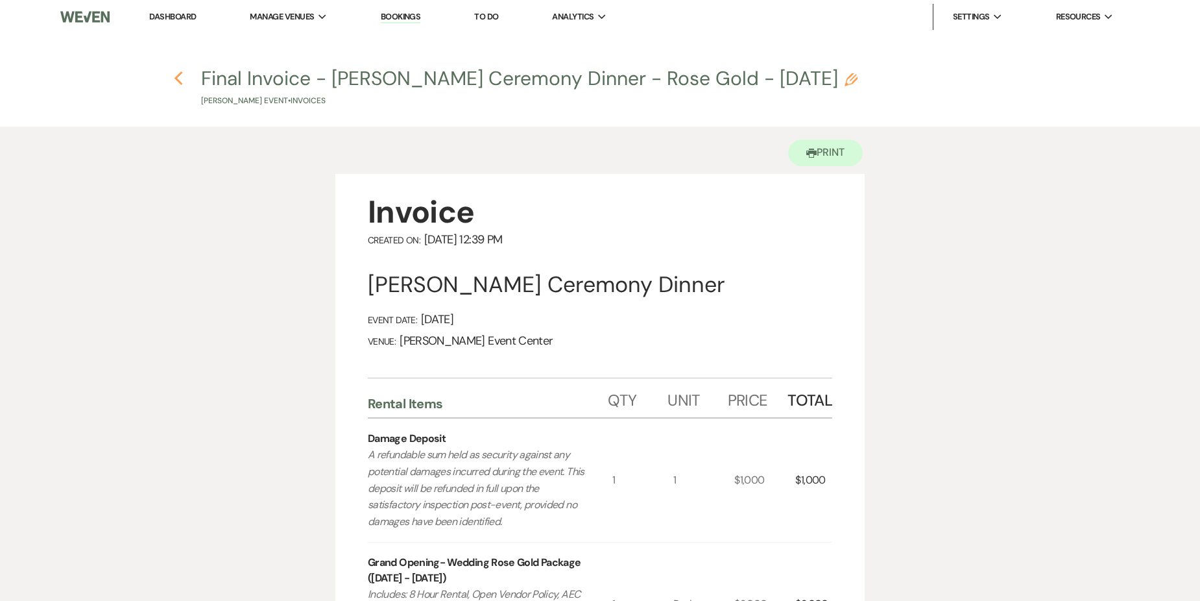
click at [178, 77] on use "button" at bounding box center [178, 78] width 8 height 14
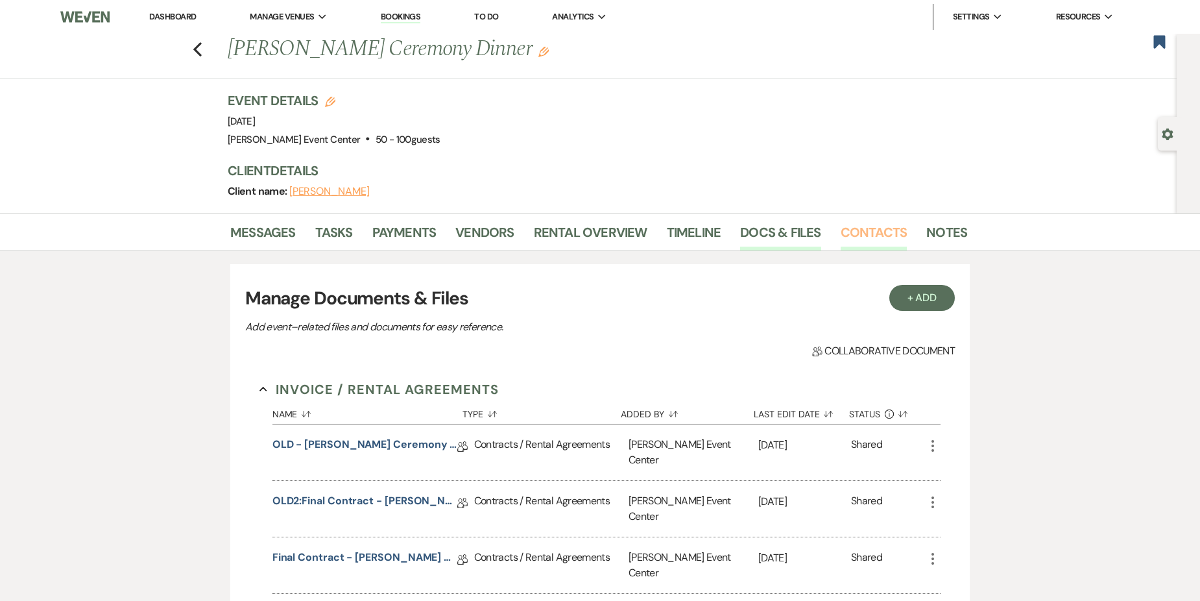
click at [867, 229] on link "Contacts" at bounding box center [874, 236] width 67 height 29
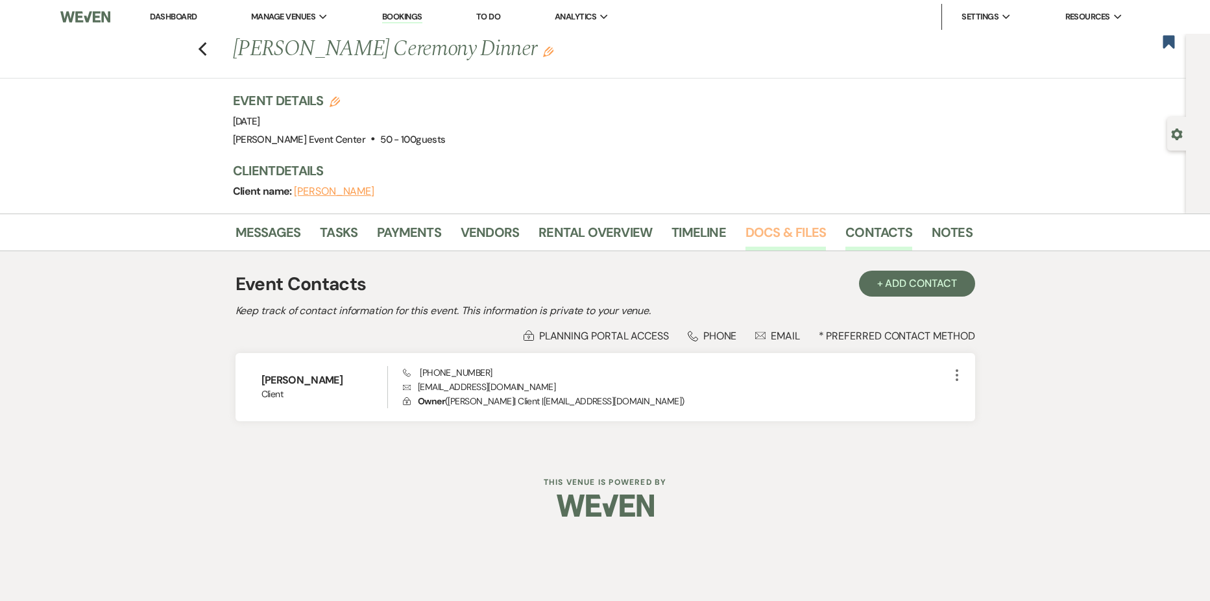
click at [799, 224] on link "Docs & Files" at bounding box center [786, 236] width 80 height 29
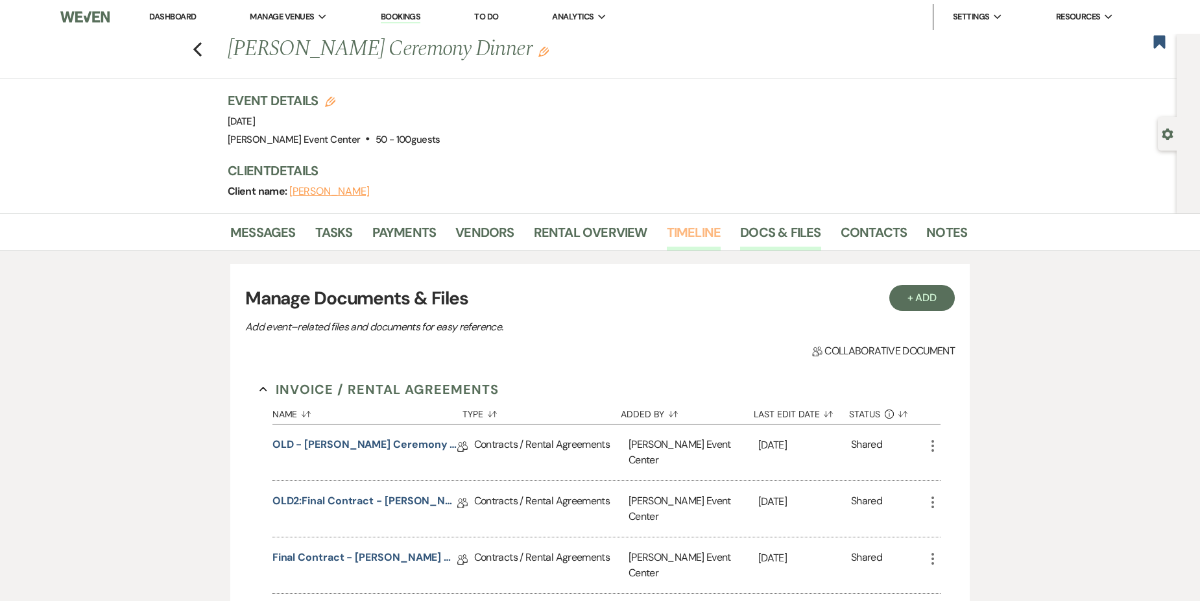
click at [701, 225] on link "Timeline" at bounding box center [694, 236] width 55 height 29
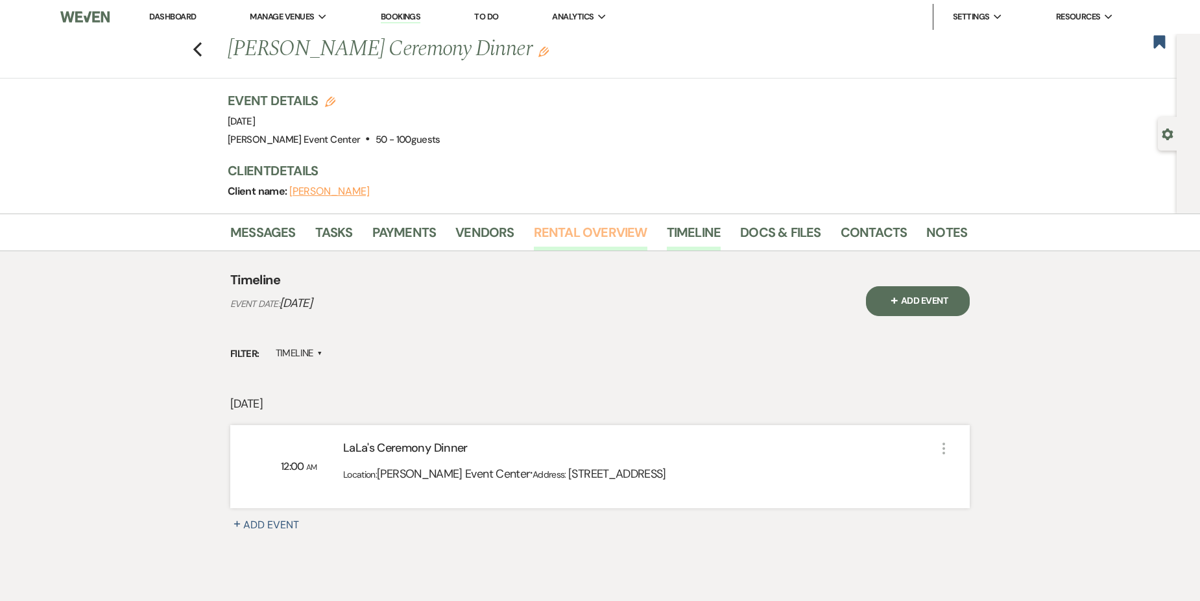
click at [635, 232] on link "Rental Overview" at bounding box center [591, 236] width 114 height 29
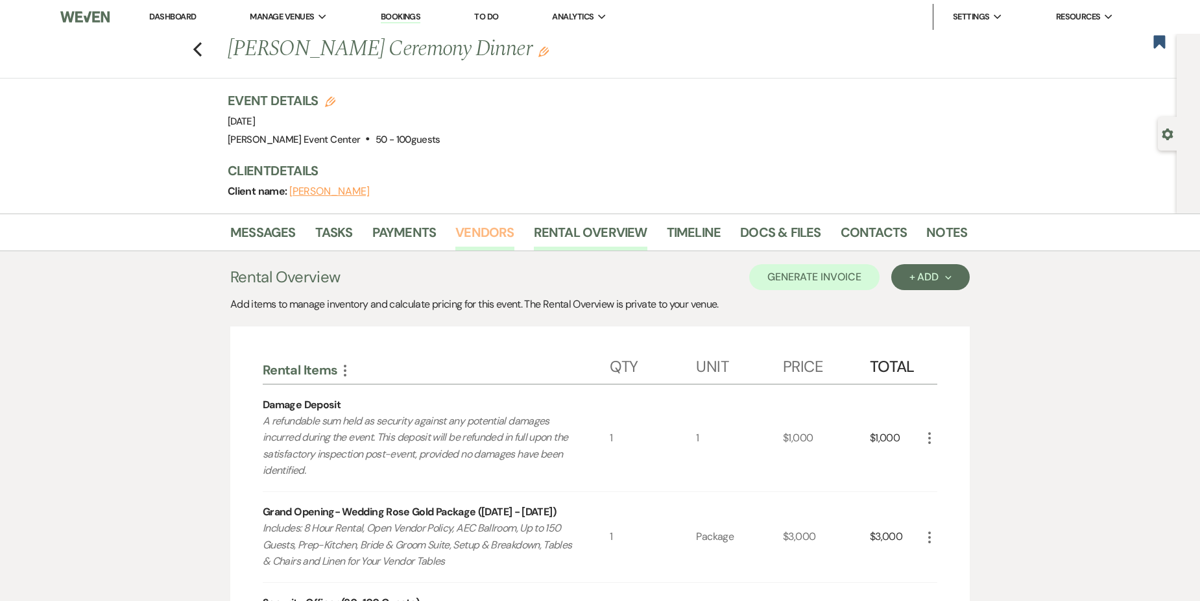
click at [489, 225] on link "Vendors" at bounding box center [485, 236] width 58 height 29
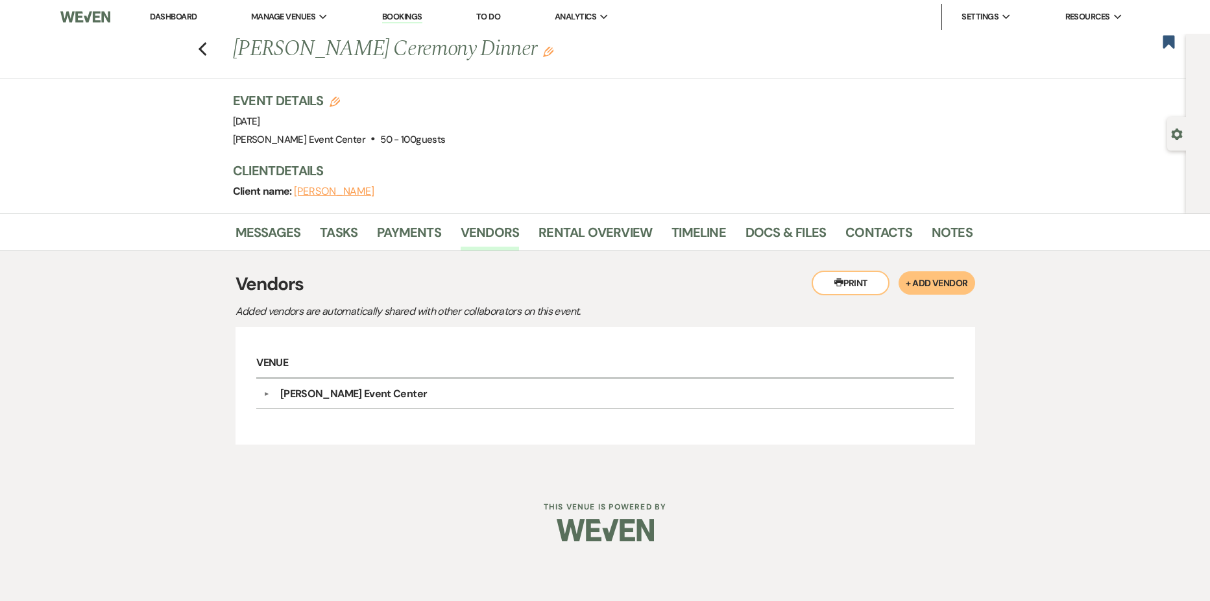
click at [403, 221] on li "Payments" at bounding box center [419, 234] width 84 height 31
click at [463, 230] on link "Vendors" at bounding box center [490, 236] width 58 height 29
click at [423, 228] on link "Payments" at bounding box center [409, 236] width 64 height 29
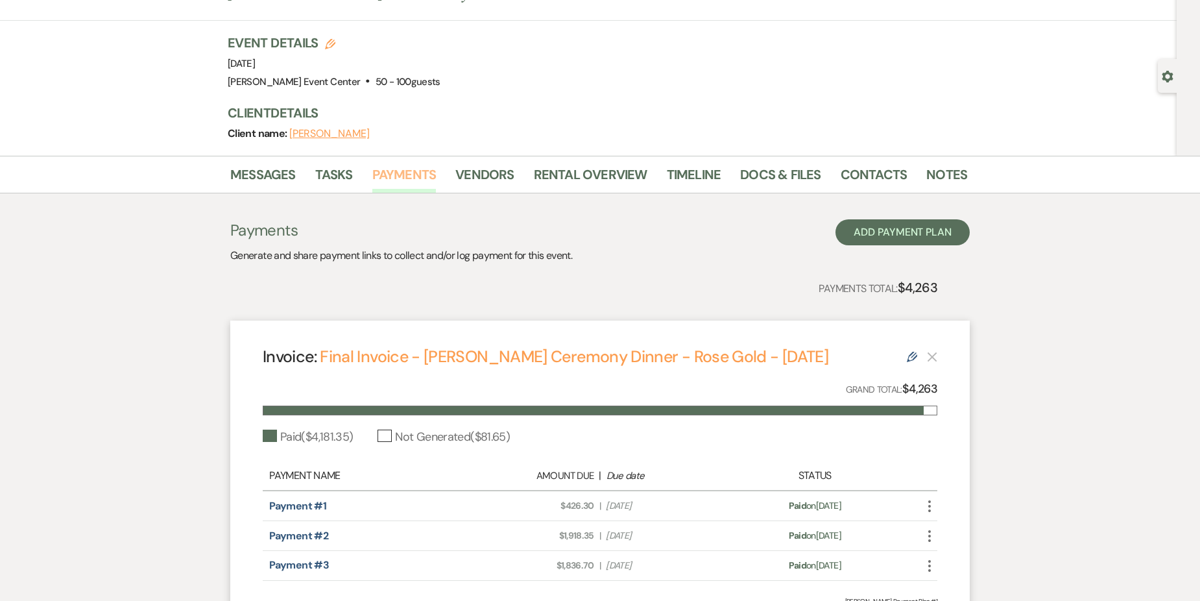
scroll to position [194, 0]
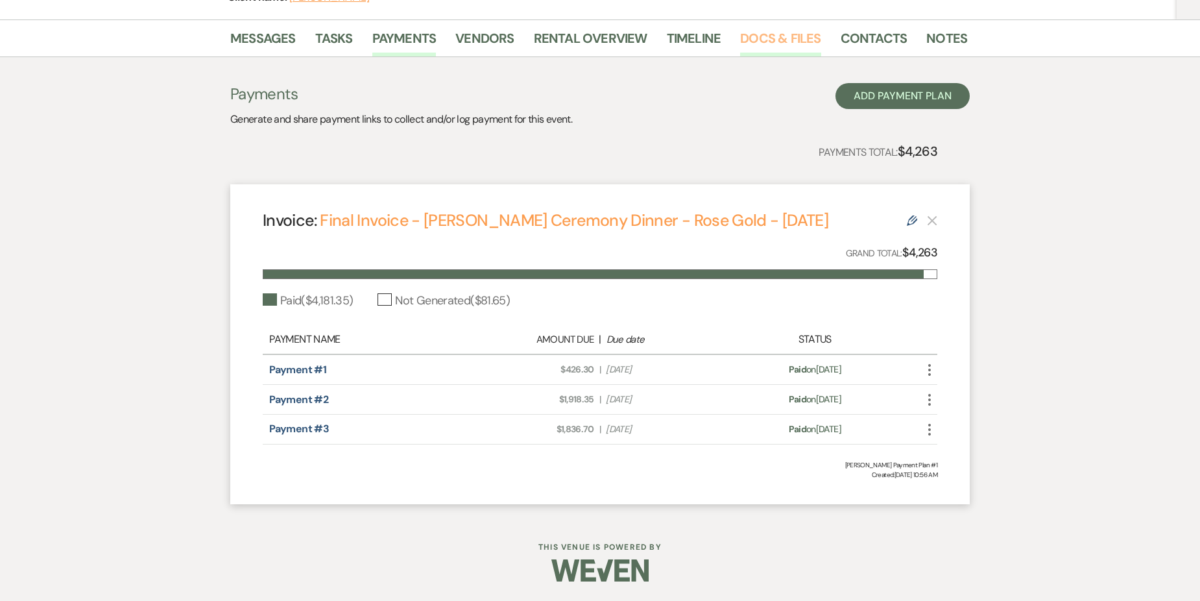
click at [768, 43] on link "Docs & Files" at bounding box center [780, 42] width 80 height 29
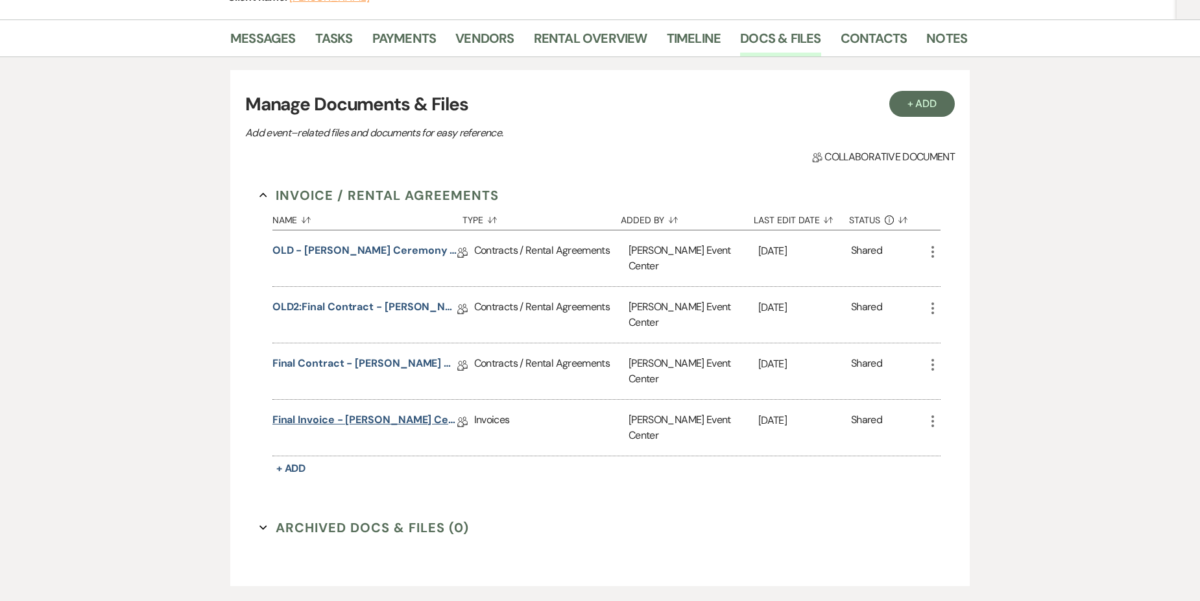
click at [376, 412] on link "Final Invoice - [PERSON_NAME] Ceremony Dinner - Rose Gold - [DATE]" at bounding box center [365, 422] width 185 height 20
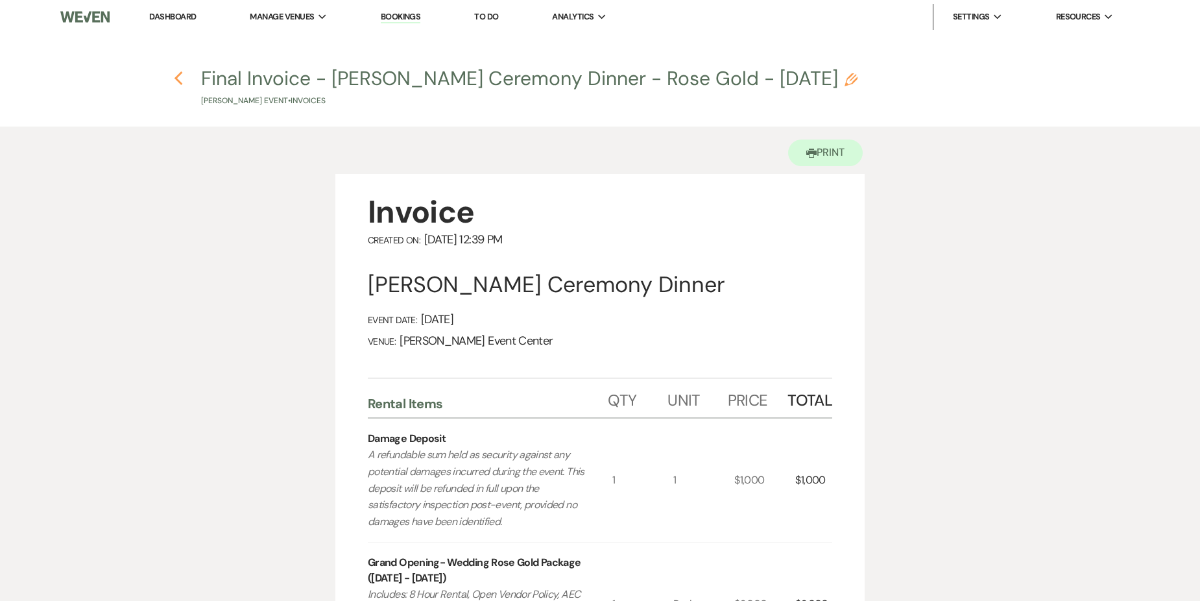
click at [179, 81] on use "button" at bounding box center [178, 78] width 8 height 14
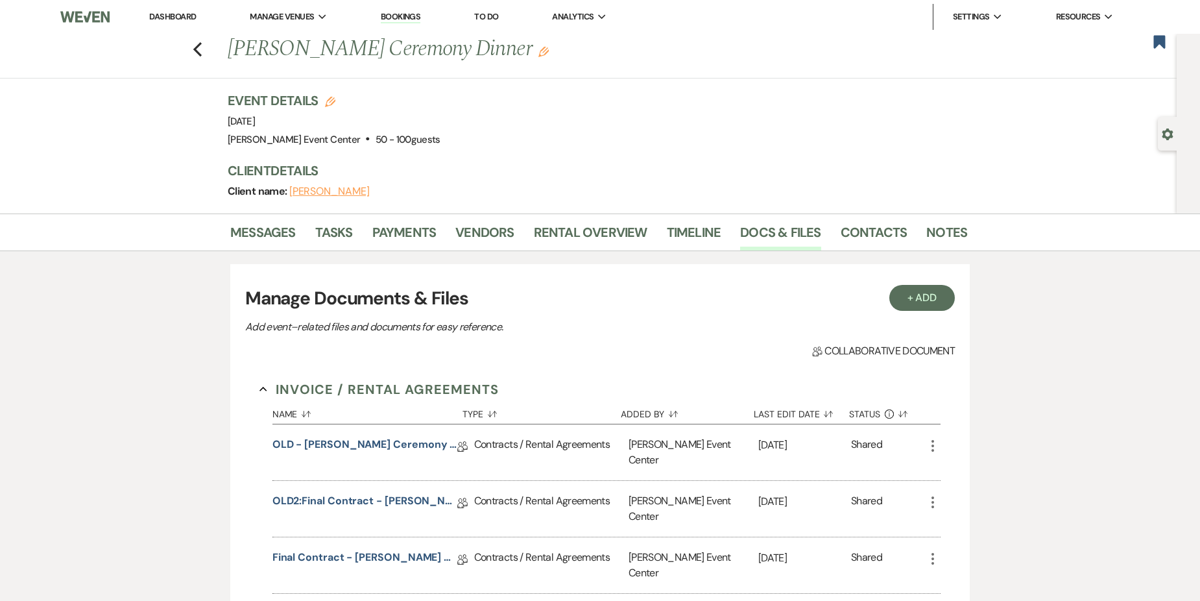
scroll to position [194, 0]
